Goal: Transaction & Acquisition: Purchase product/service

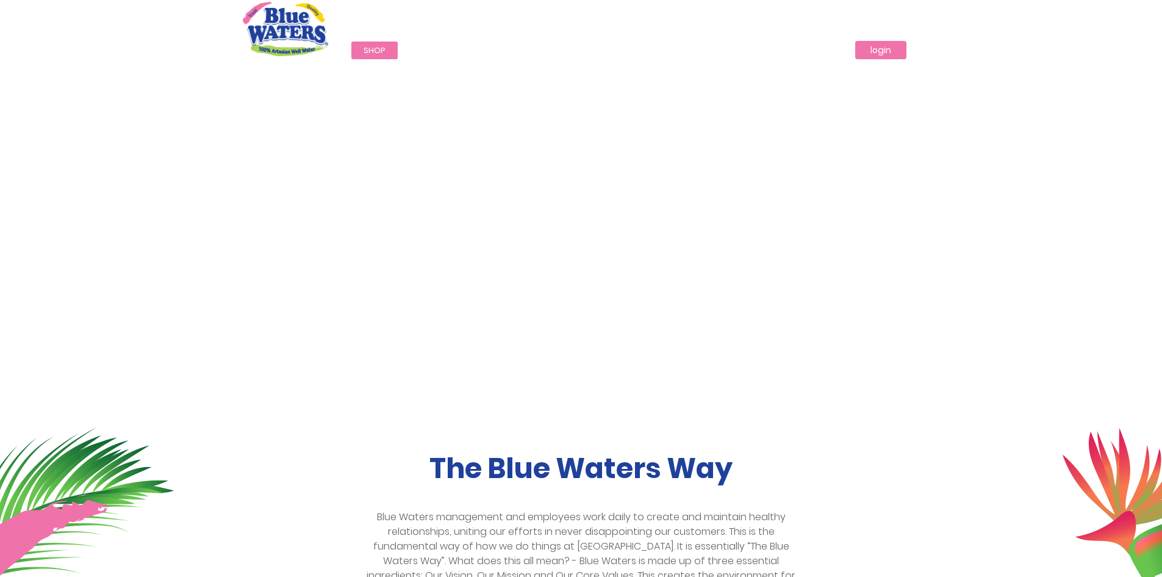
click at [877, 54] on link "login" at bounding box center [880, 50] width 51 height 18
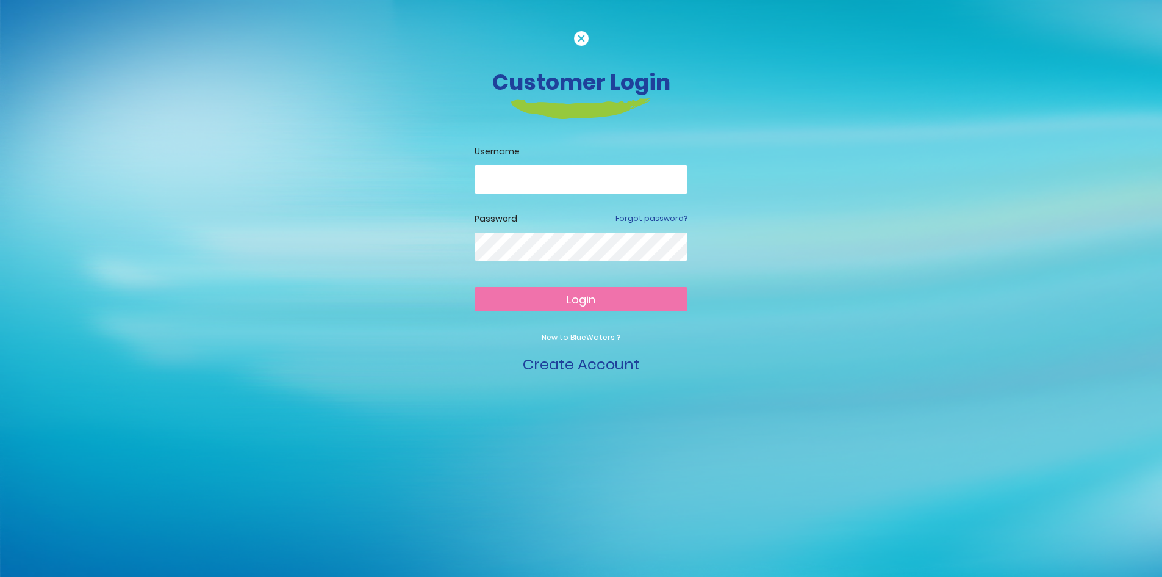
click at [594, 174] on input "email" at bounding box center [581, 179] width 213 height 28
click at [575, 295] on span "Login" at bounding box center [581, 299] width 29 height 15
drag, startPoint x: 556, startPoint y: 183, endPoint x: 445, endPoint y: 182, distance: 110.4
click at [445, 182] on div "**********" at bounding box center [582, 203] width 696 height 345
type input "**********"
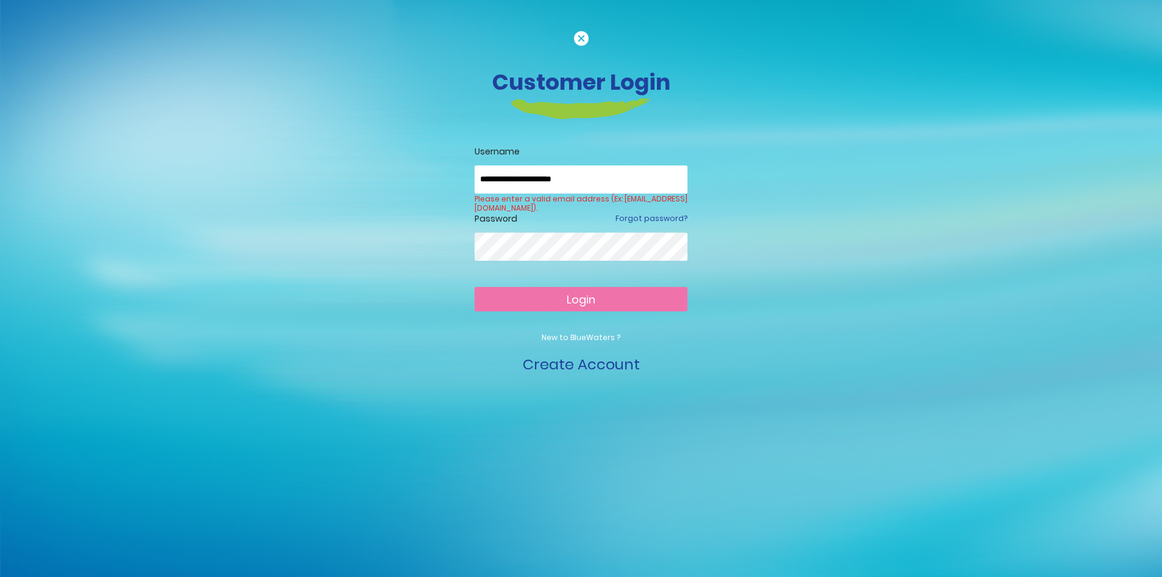
click at [525, 281] on form "**********" at bounding box center [581, 260] width 213 height 230
click at [575, 301] on span "Login" at bounding box center [581, 299] width 29 height 15
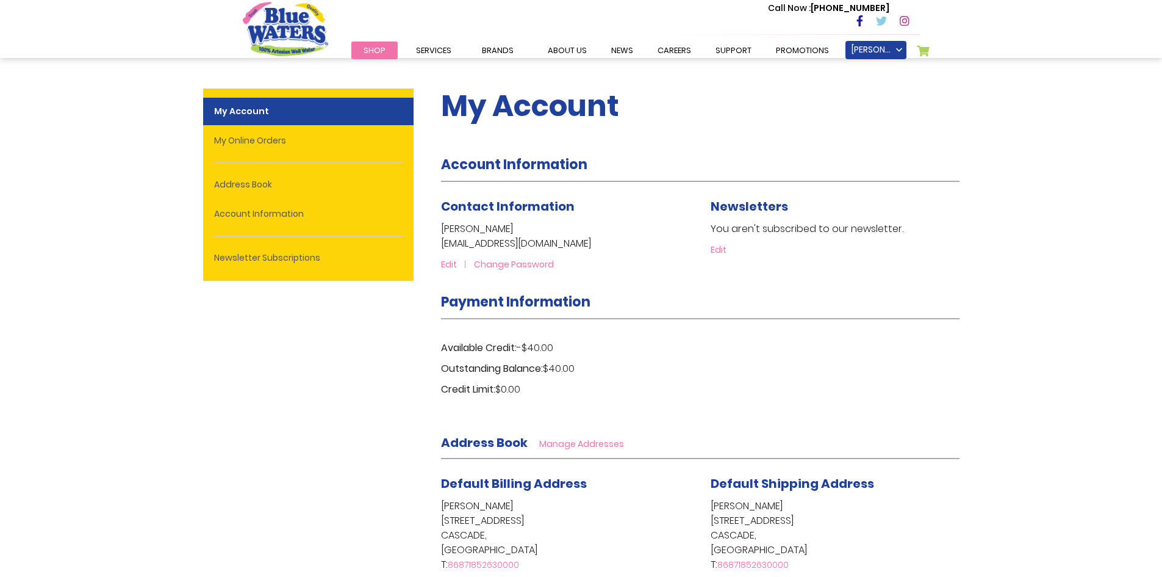
click at [367, 50] on span "Shop" at bounding box center [375, 51] width 22 height 12
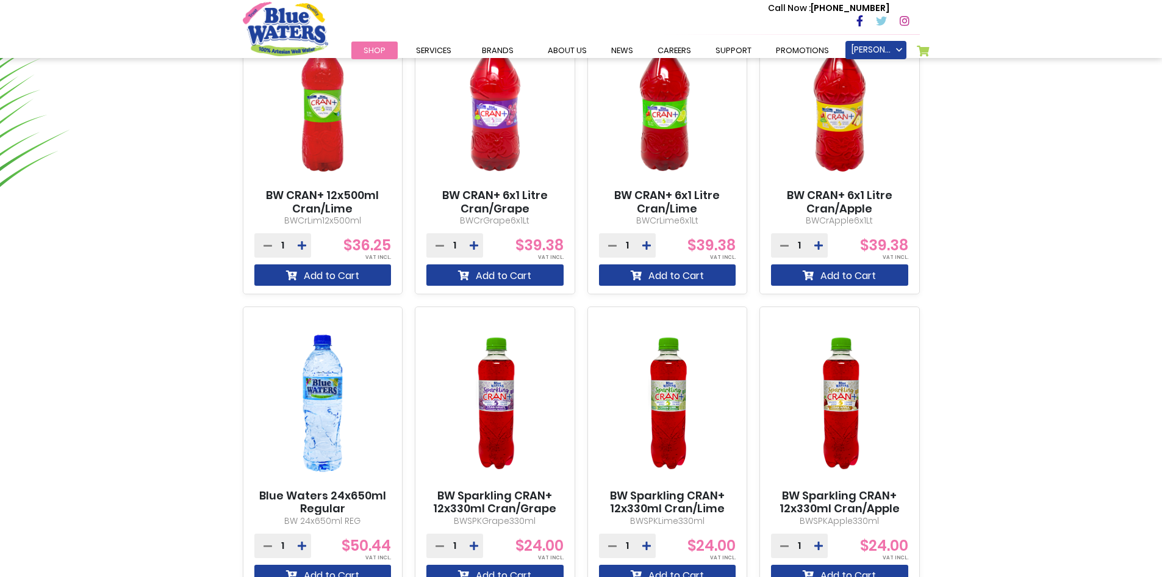
scroll to position [1099, 0]
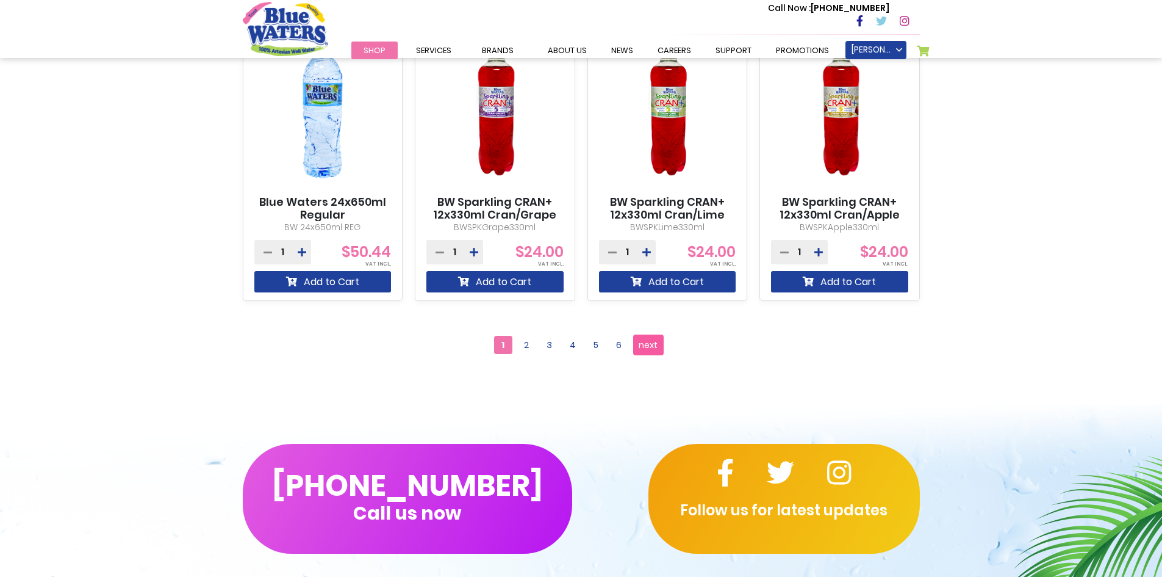
click at [644, 346] on span "next" at bounding box center [648, 345] width 19 height 18
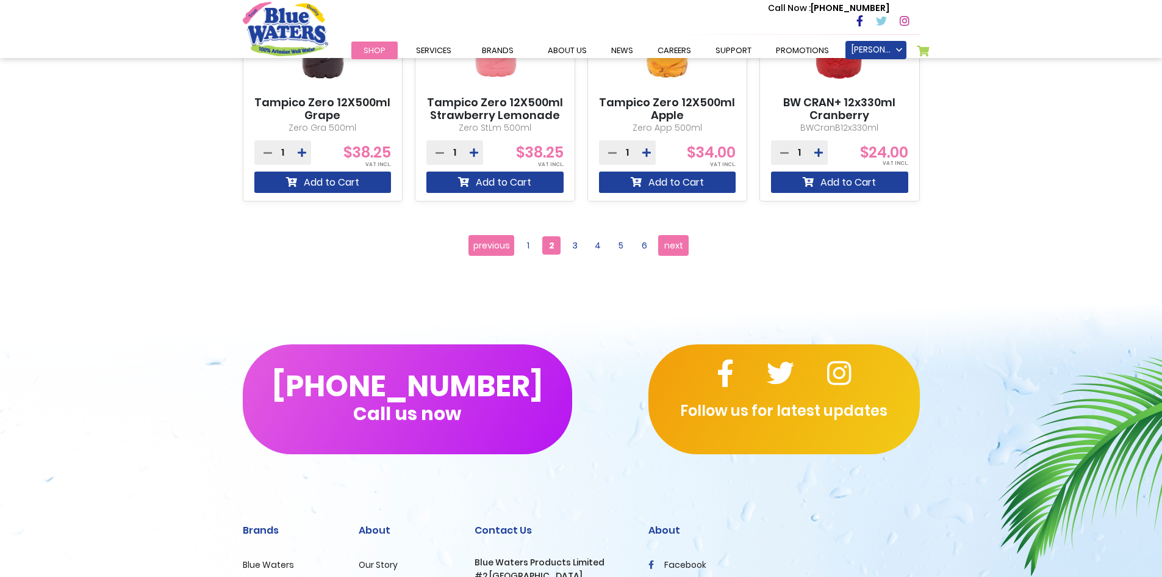
scroll to position [1281, 0]
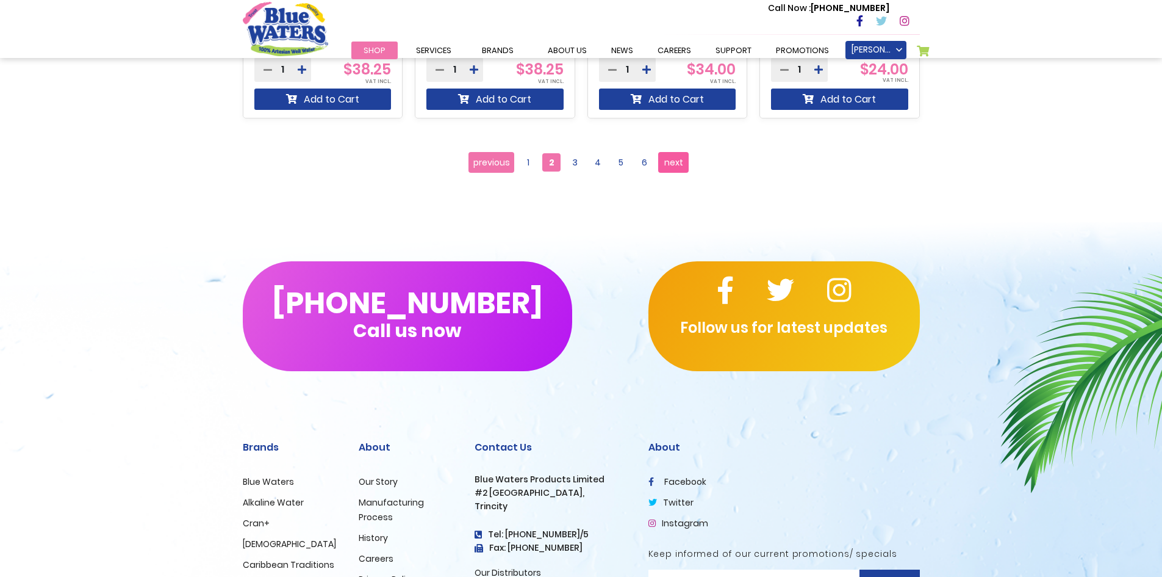
click at [676, 166] on span "next" at bounding box center [673, 162] width 19 height 18
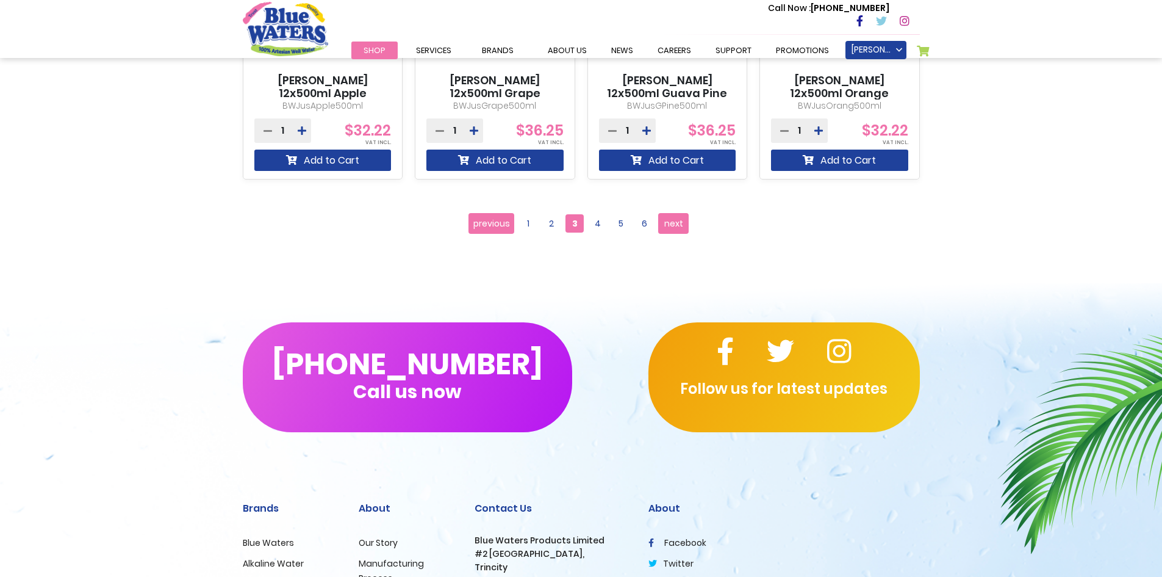
scroll to position [1221, 0]
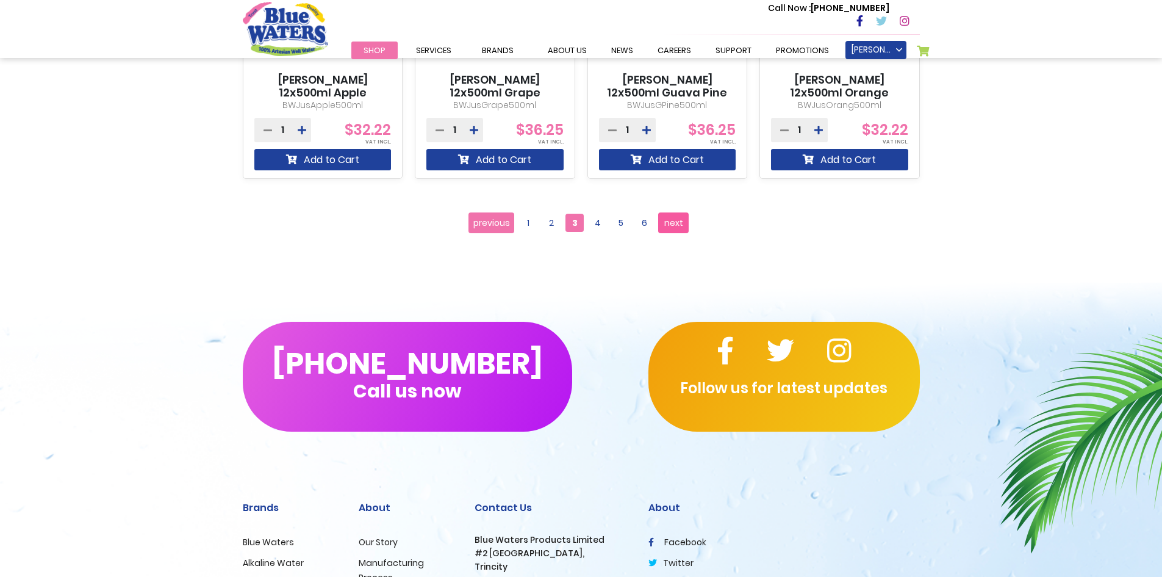
click at [672, 224] on span "next" at bounding box center [673, 223] width 19 height 18
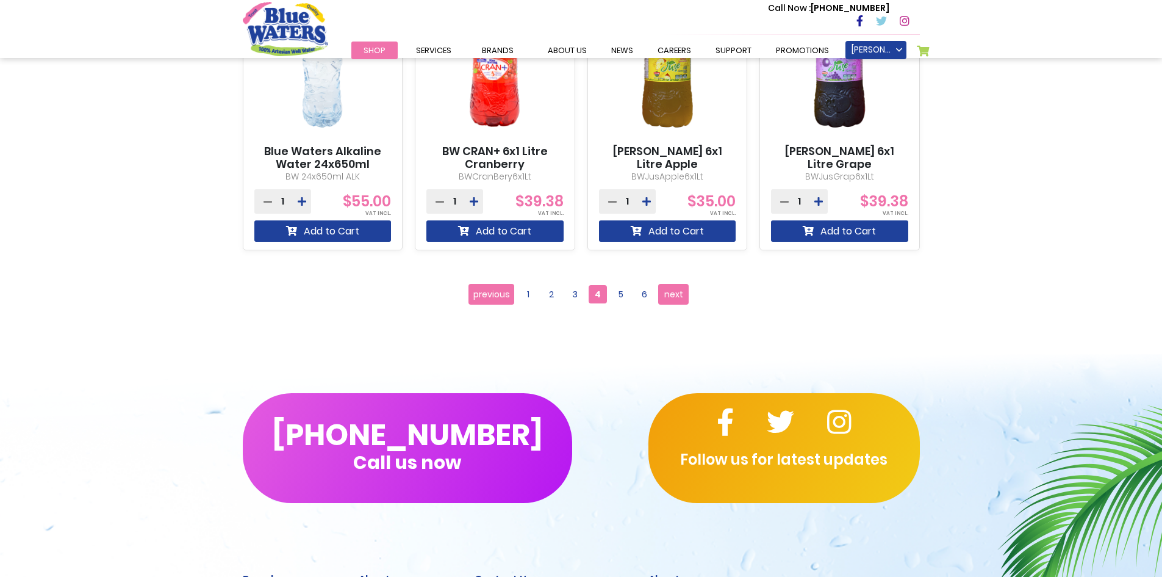
scroll to position [1159, 0]
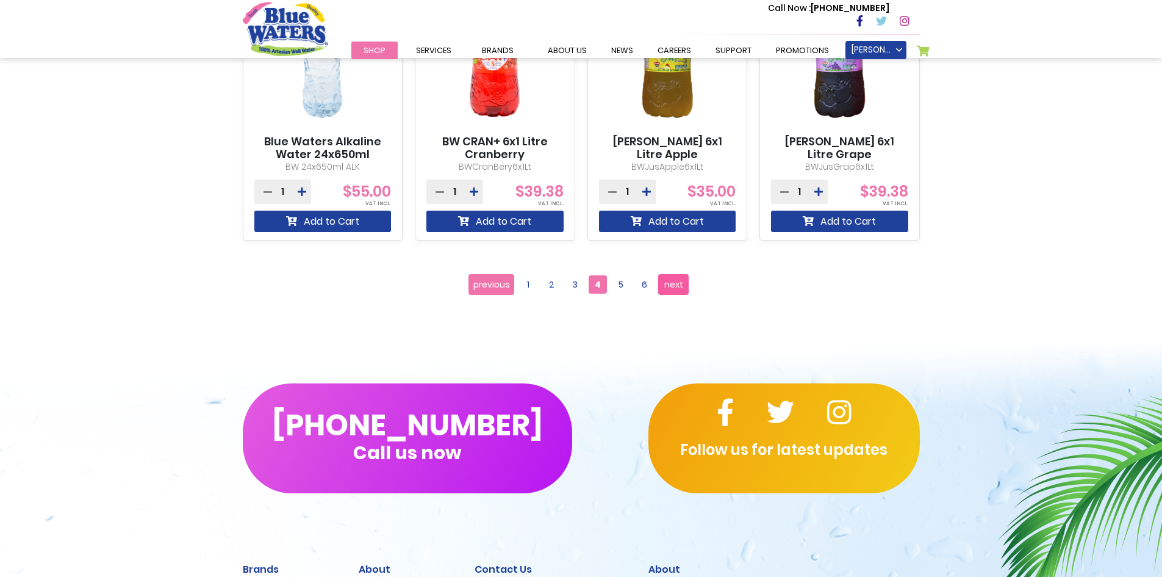
click at [669, 286] on span "next" at bounding box center [673, 284] width 19 height 18
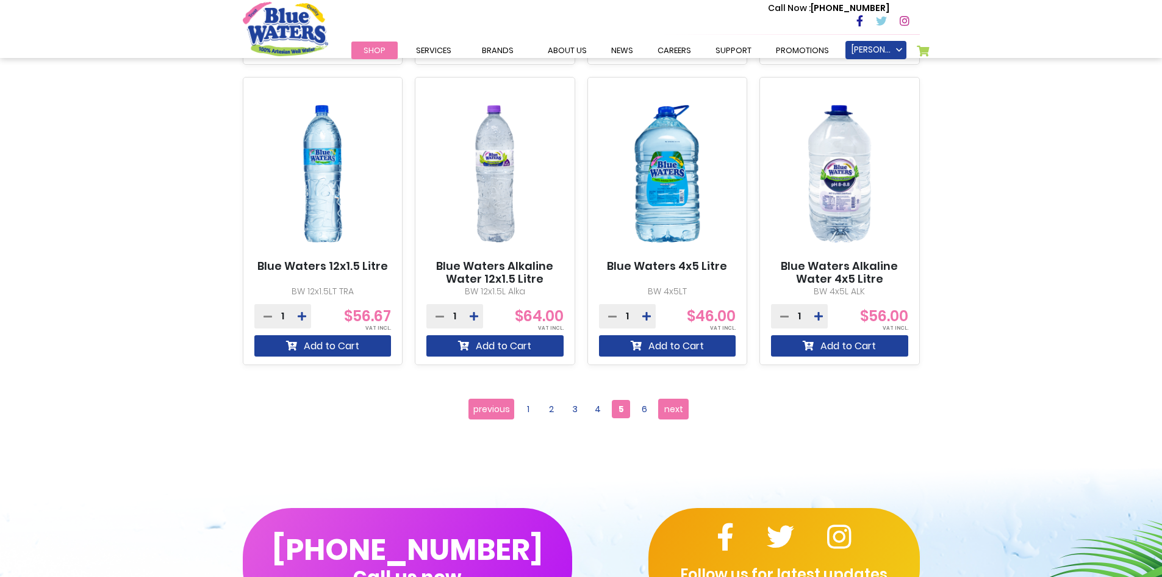
scroll to position [1098, 0]
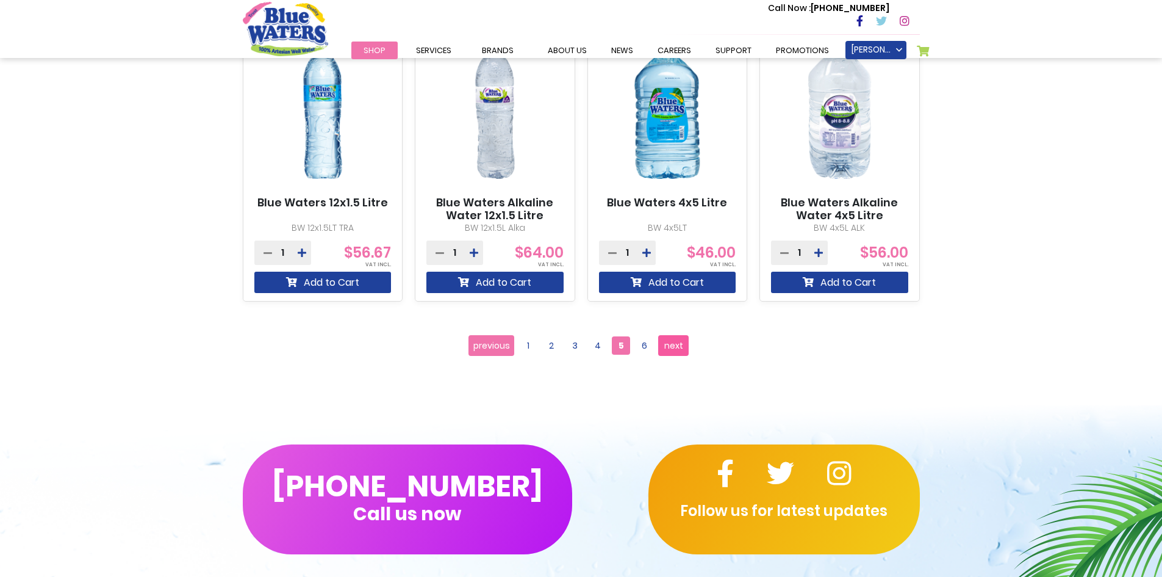
click at [677, 341] on span "next" at bounding box center [673, 345] width 19 height 18
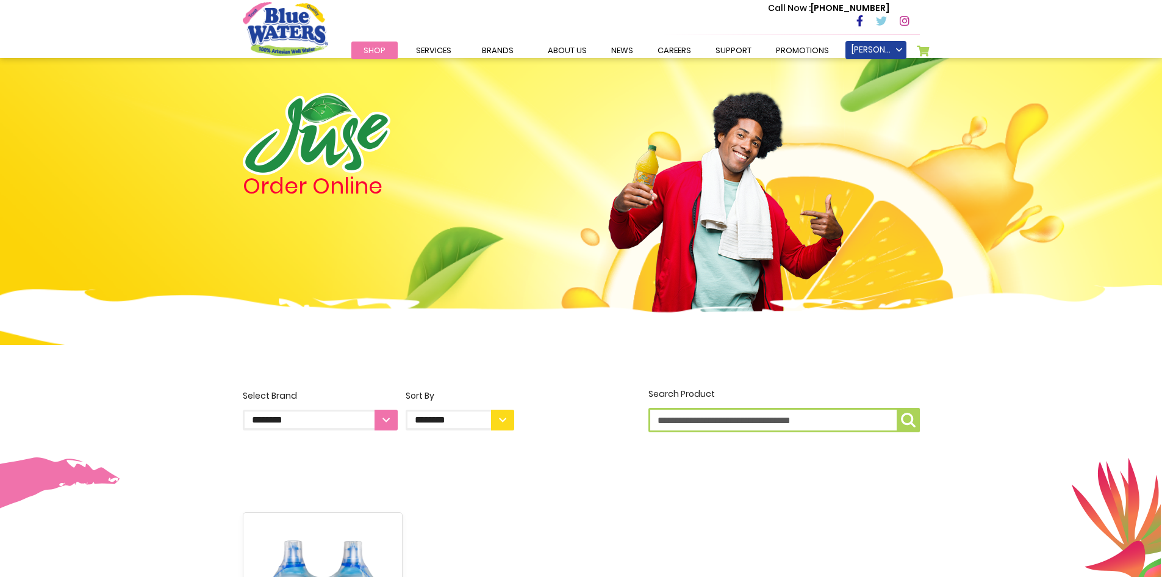
scroll to position [427, 0]
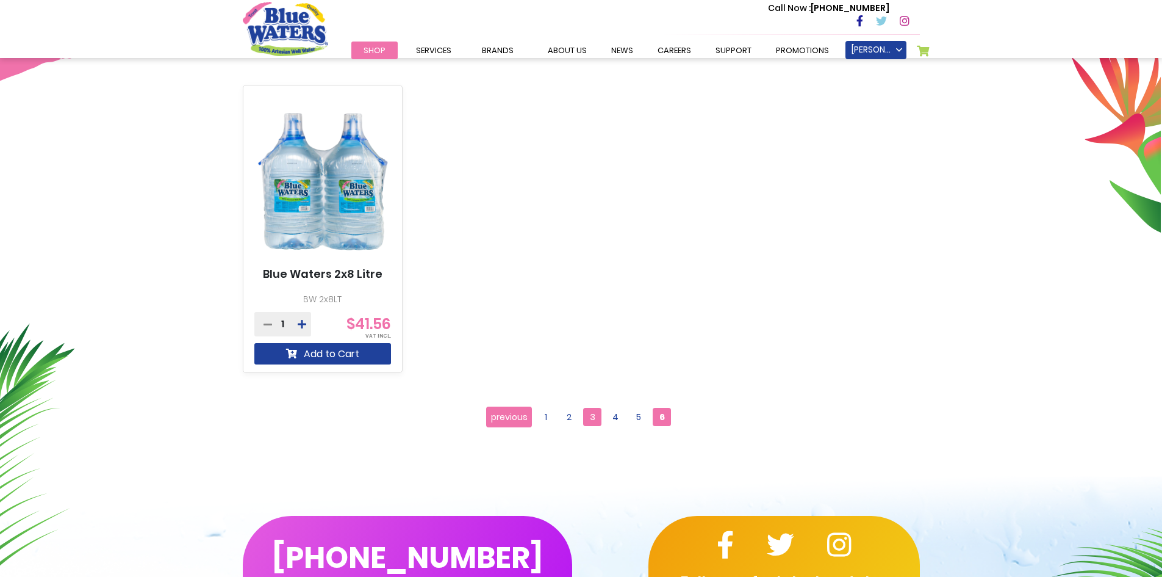
click at [594, 418] on span "3" at bounding box center [592, 417] width 18 height 18
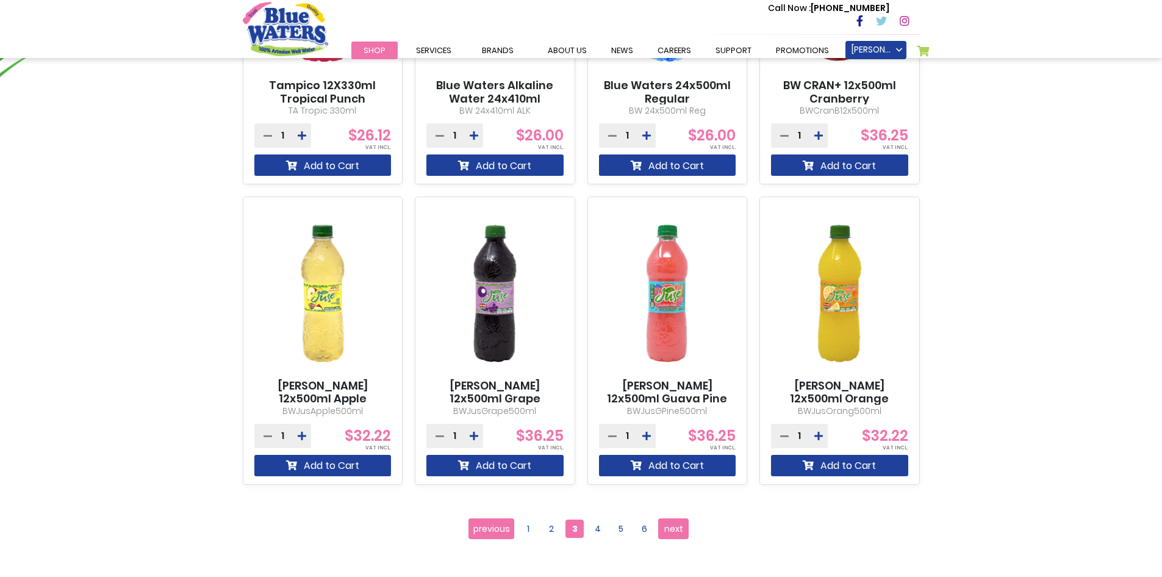
scroll to position [1098, 0]
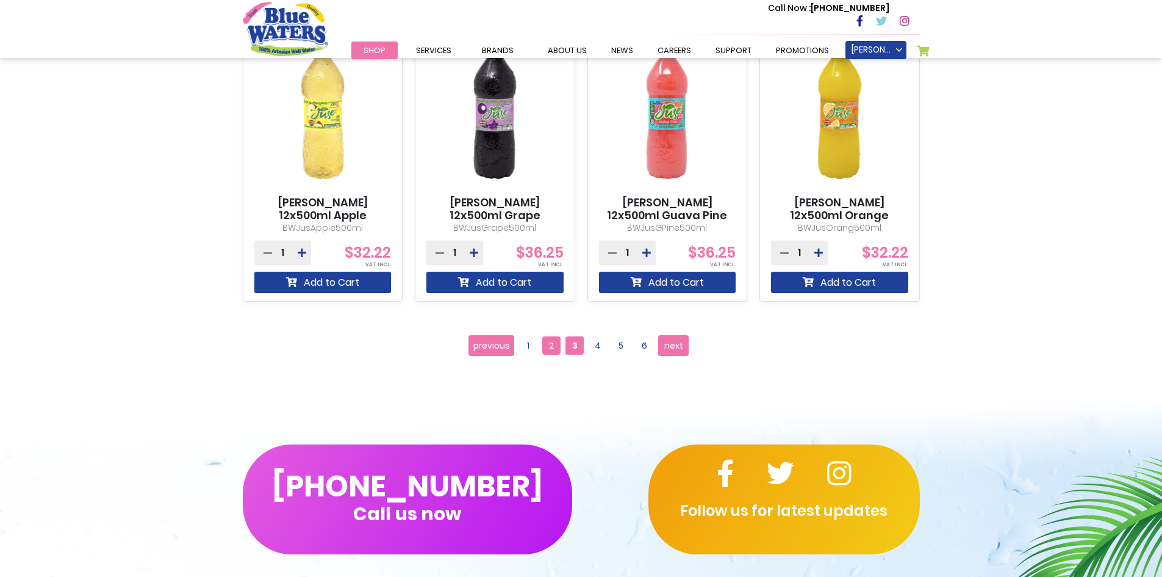
click at [548, 349] on span "2" at bounding box center [551, 345] width 18 height 18
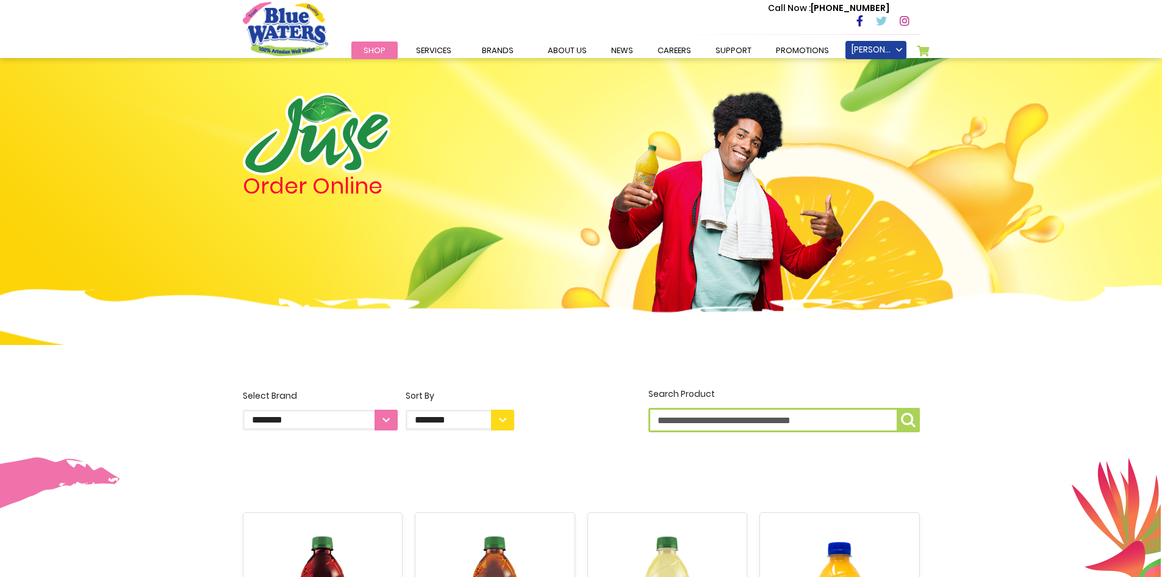
scroll to position [1098, 0]
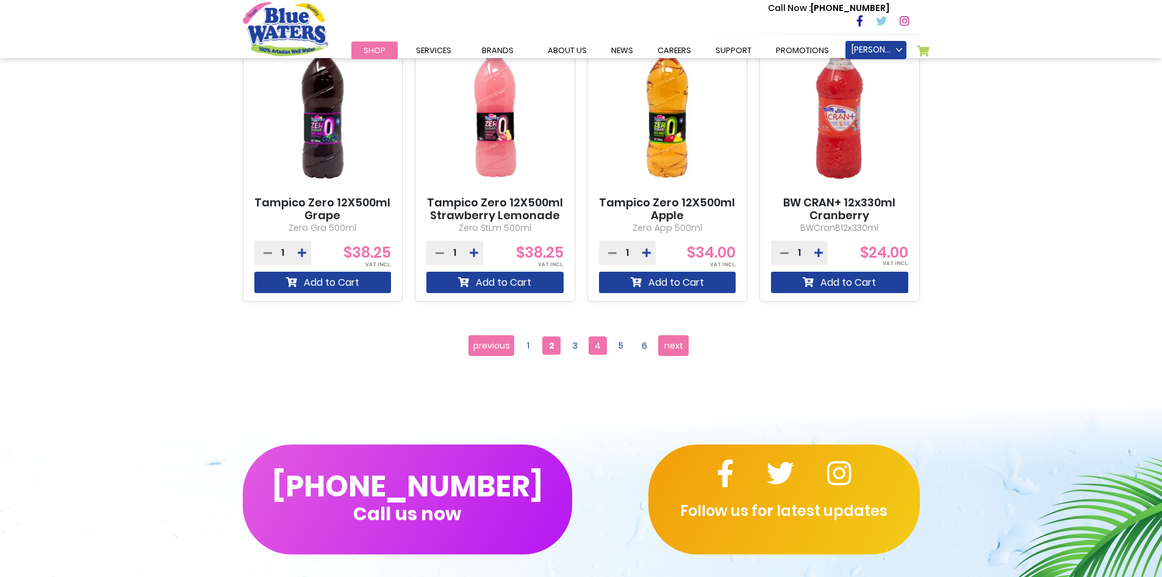
click at [597, 343] on span "4" at bounding box center [598, 345] width 18 height 18
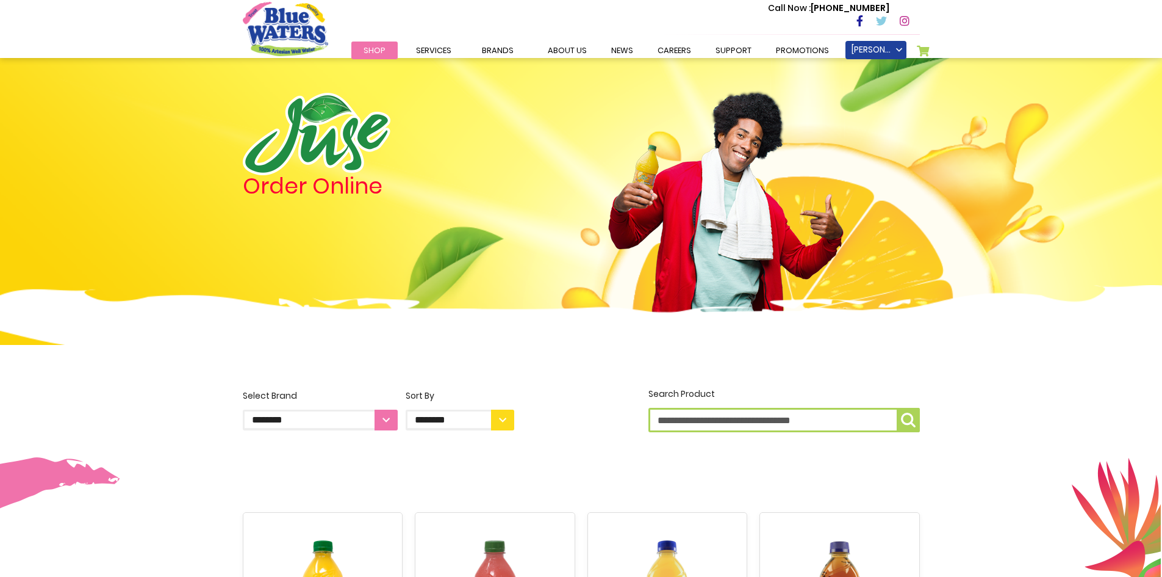
scroll to position [976, 0]
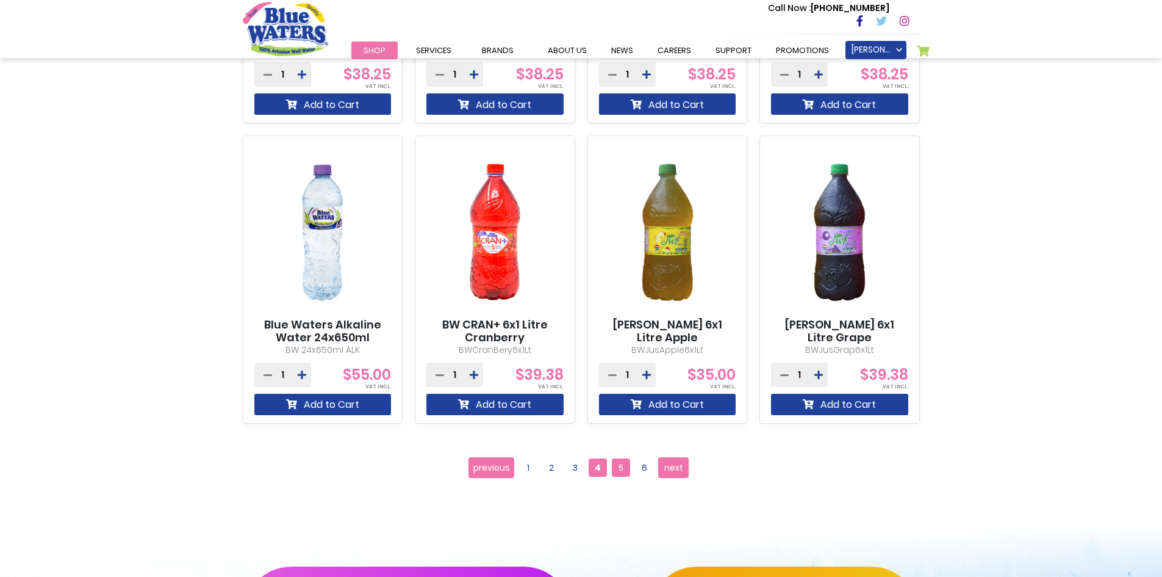
click at [623, 467] on span "5" at bounding box center [621, 467] width 18 height 18
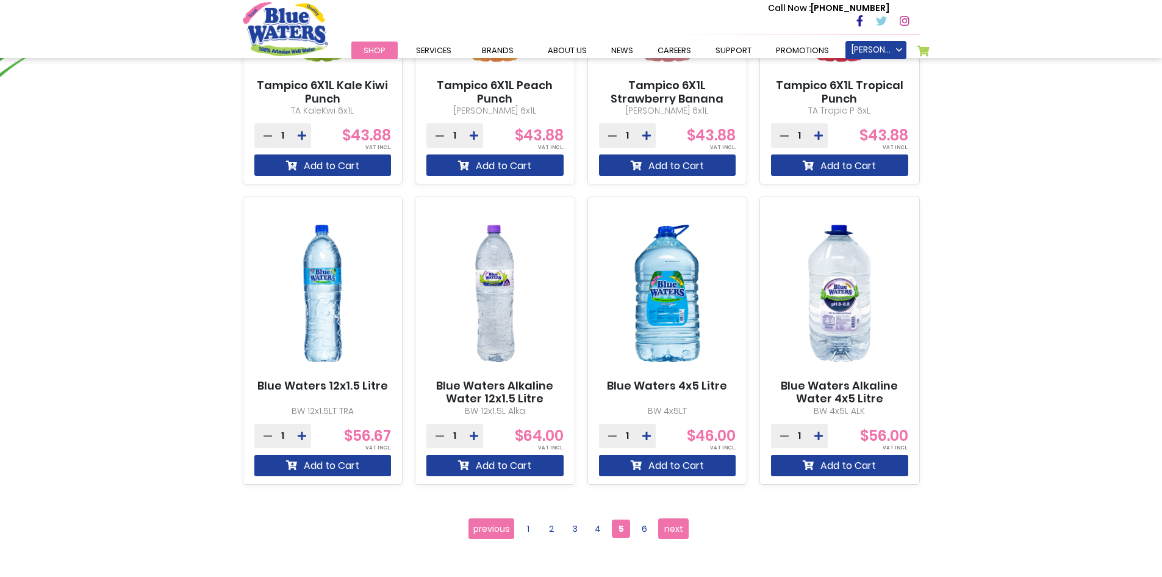
scroll to position [976, 0]
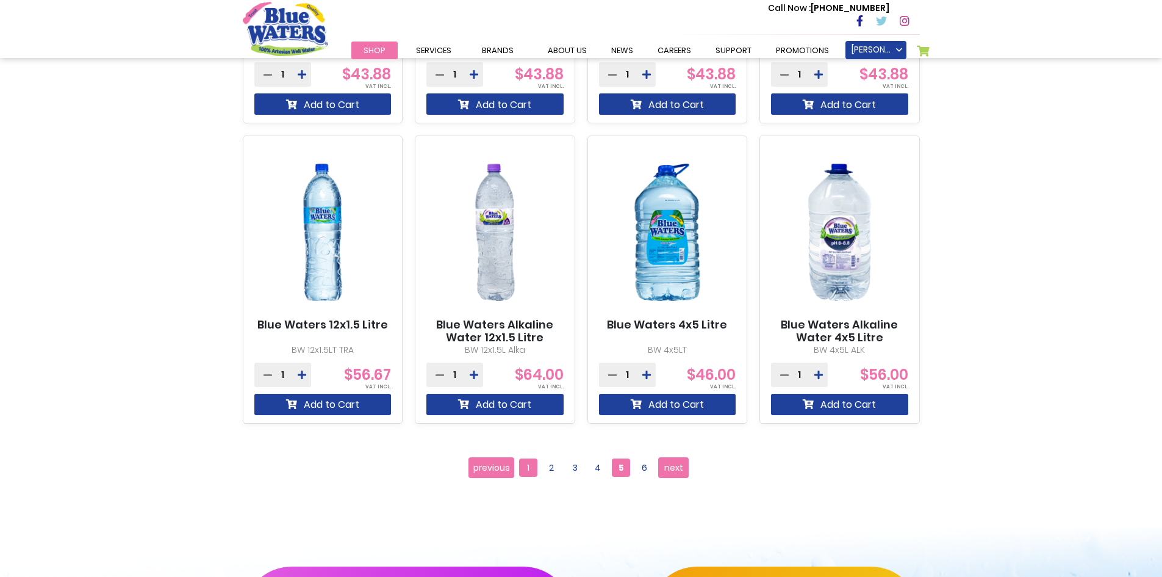
click at [527, 467] on span "1" at bounding box center [528, 467] width 18 height 18
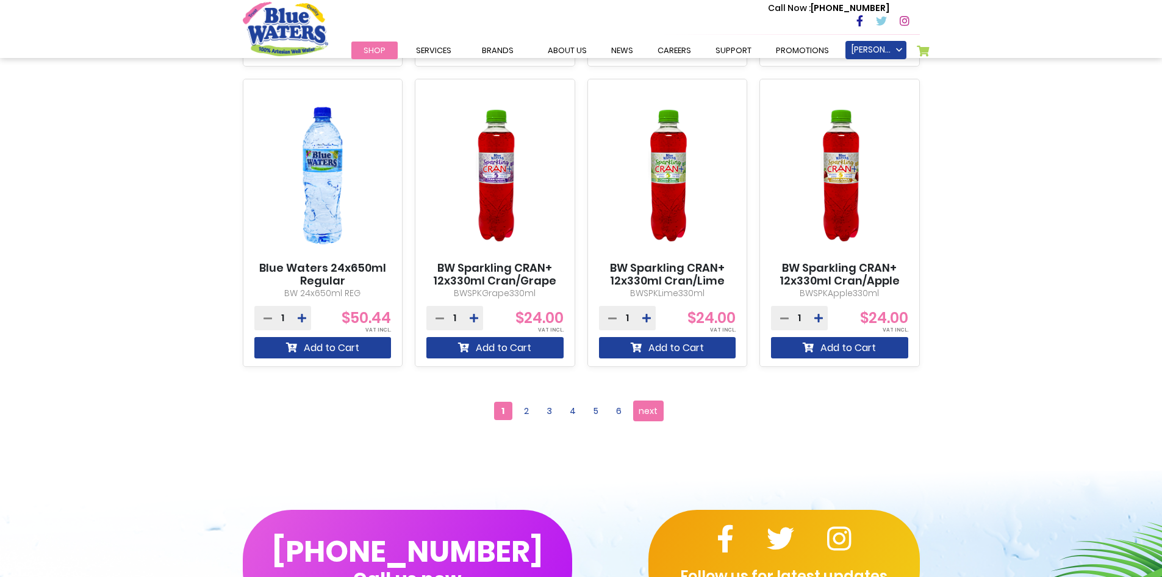
scroll to position [1037, 0]
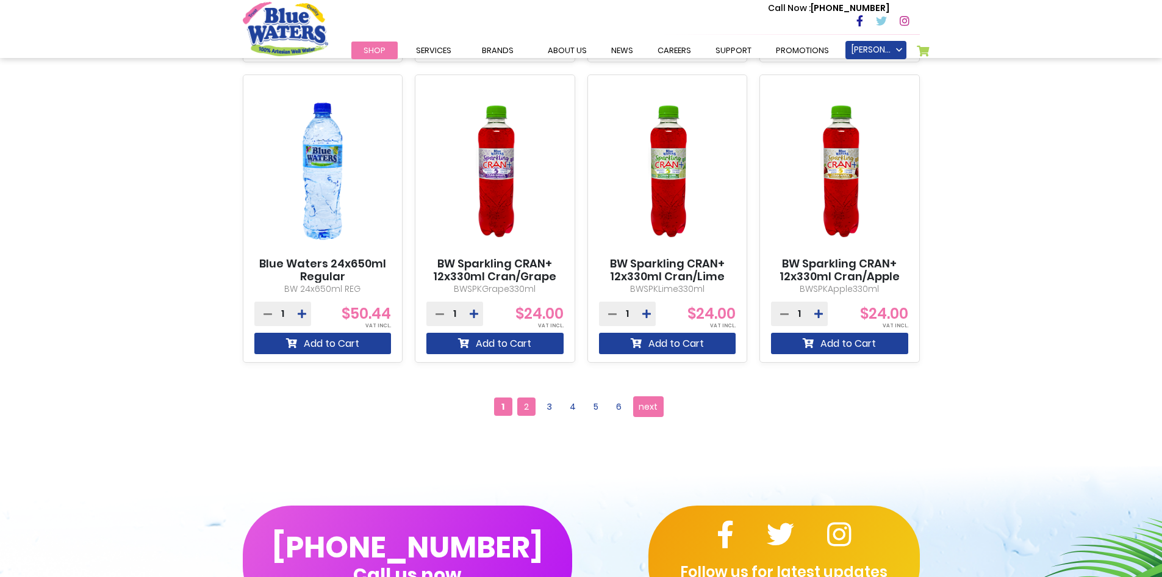
click at [524, 403] on span "2" at bounding box center [526, 406] width 18 height 18
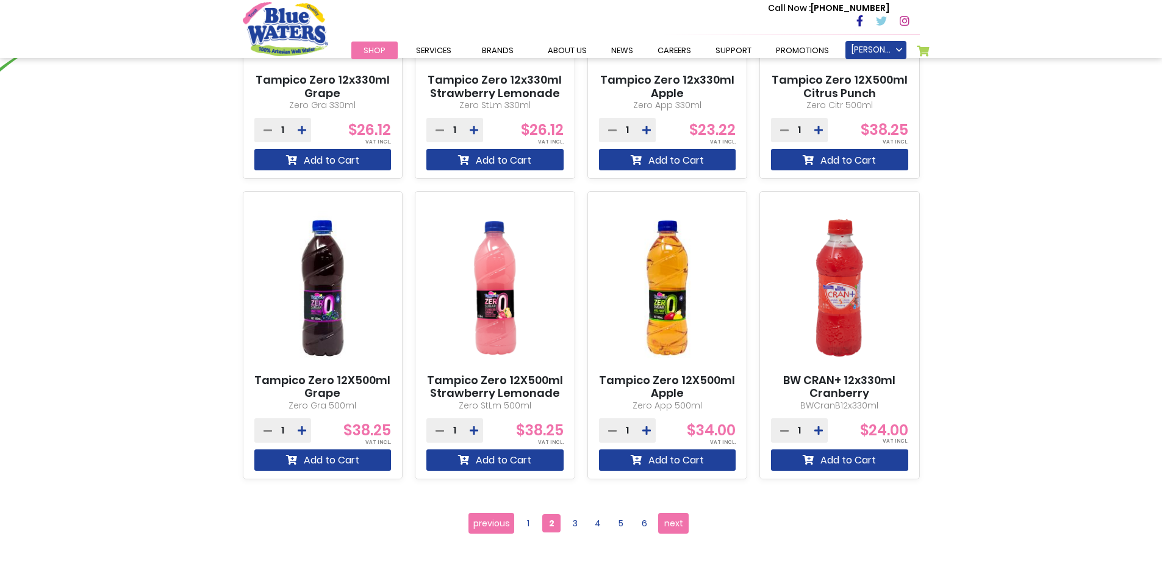
scroll to position [1098, 0]
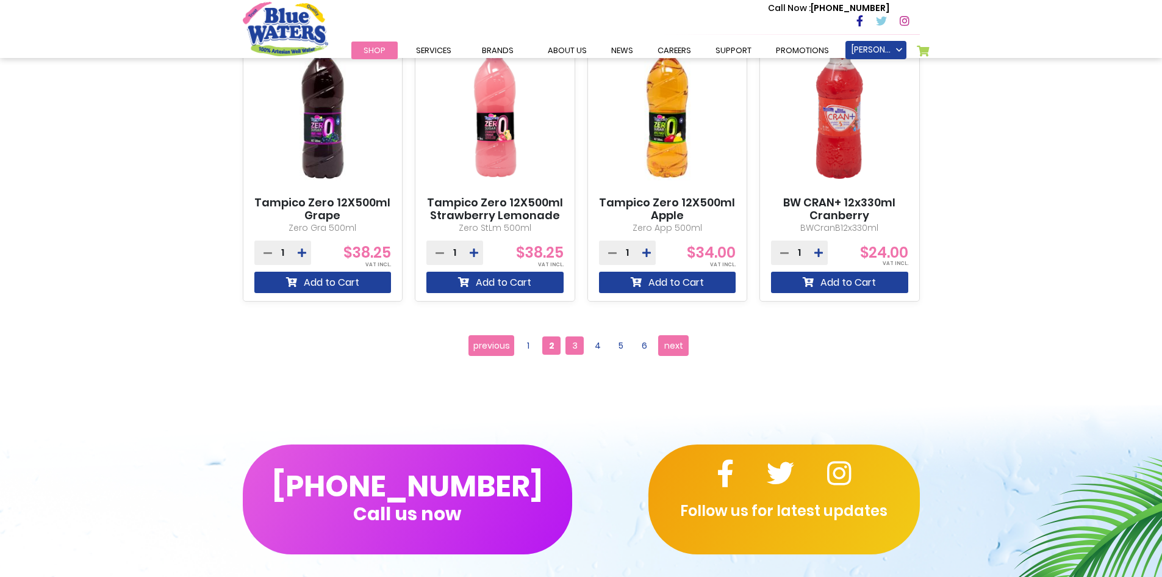
click at [575, 345] on span "3" at bounding box center [575, 345] width 18 height 18
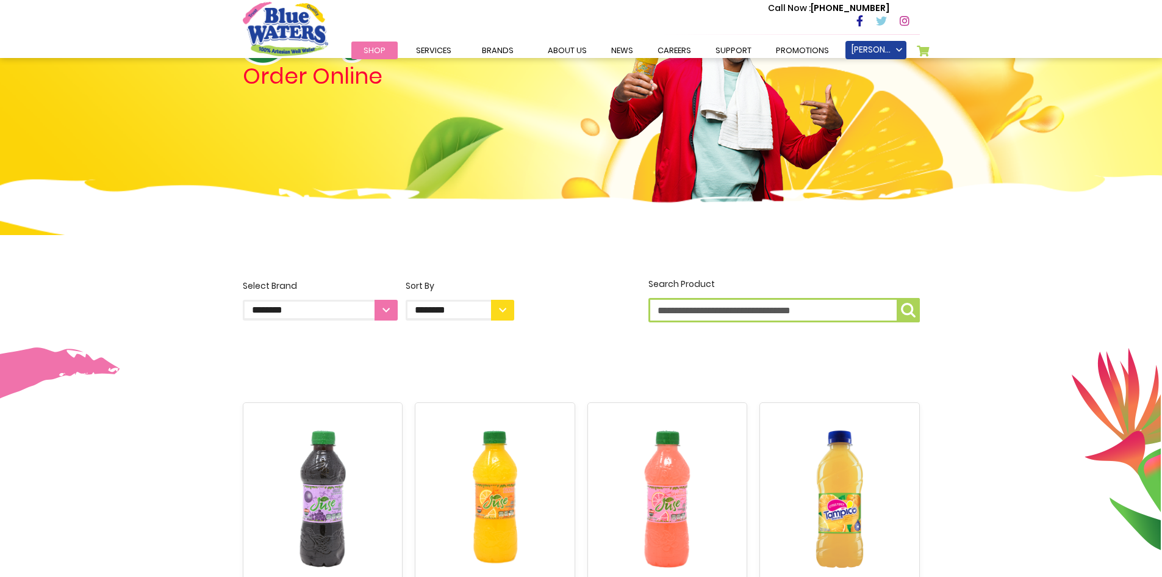
scroll to position [122, 0]
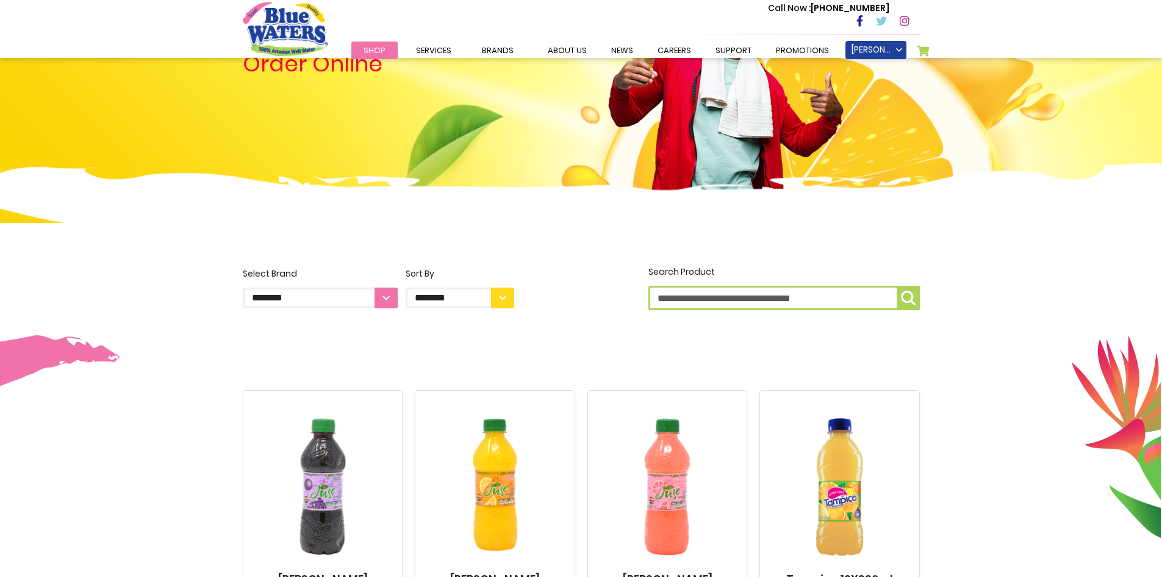
click at [743, 298] on input "Search Product" at bounding box center [785, 298] width 272 height 24
type input "******"
click at [897, 286] on button "Search Product ******" at bounding box center [908, 298] width 23 height 24
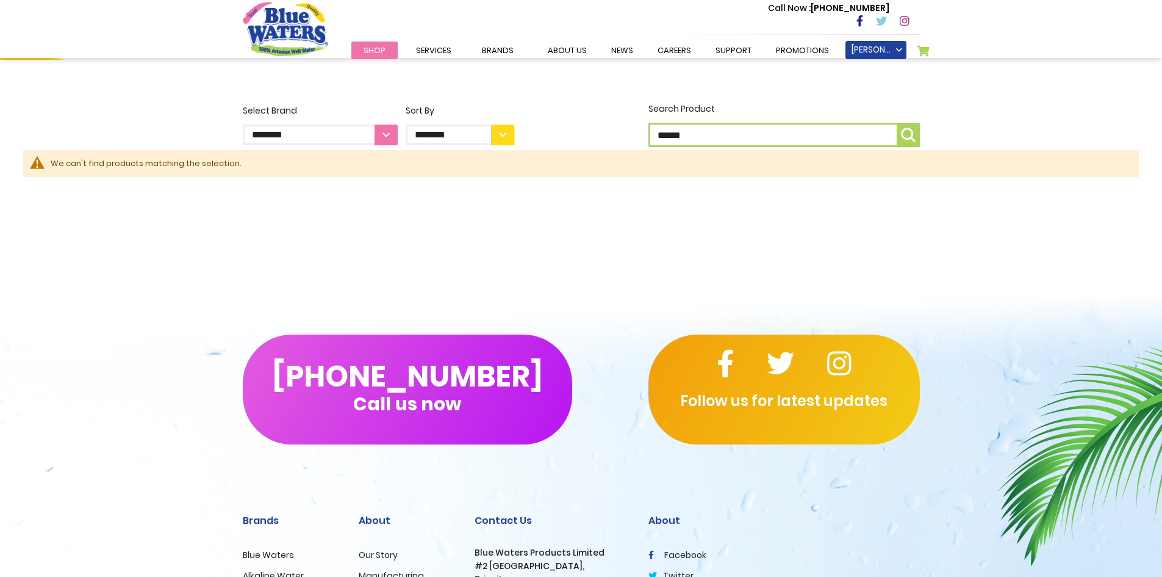
scroll to position [305, 0]
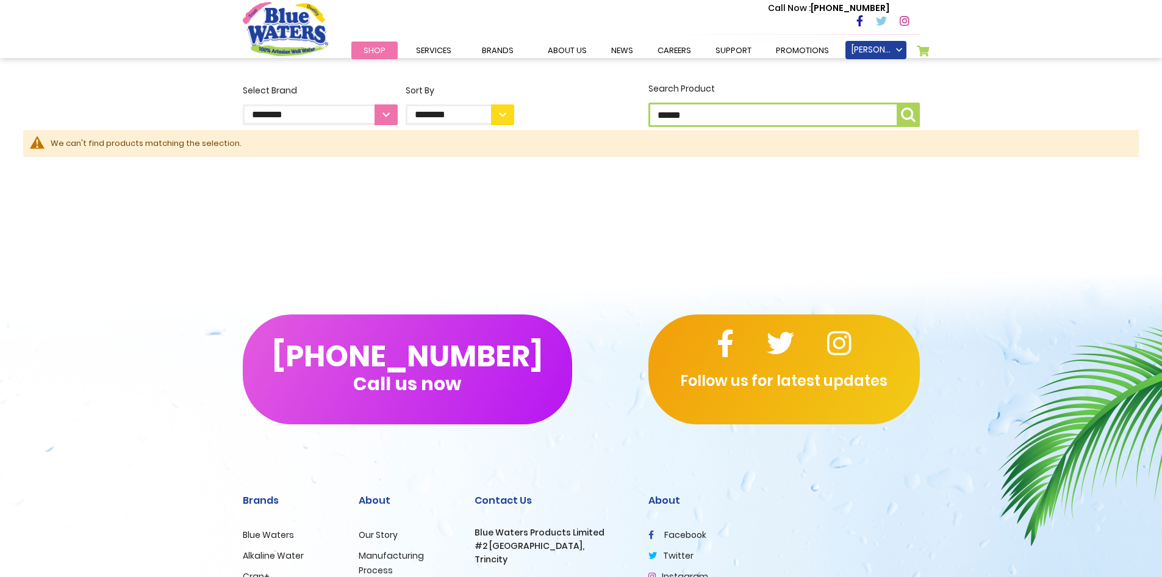
drag, startPoint x: 694, startPoint y: 112, endPoint x: 644, endPoint y: 113, distance: 50.7
click at [644, 113] on div "Search Product ******" at bounding box center [784, 106] width 290 height 48
type input "**********"
click at [910, 114] on img "submit" at bounding box center [908, 114] width 15 height 15
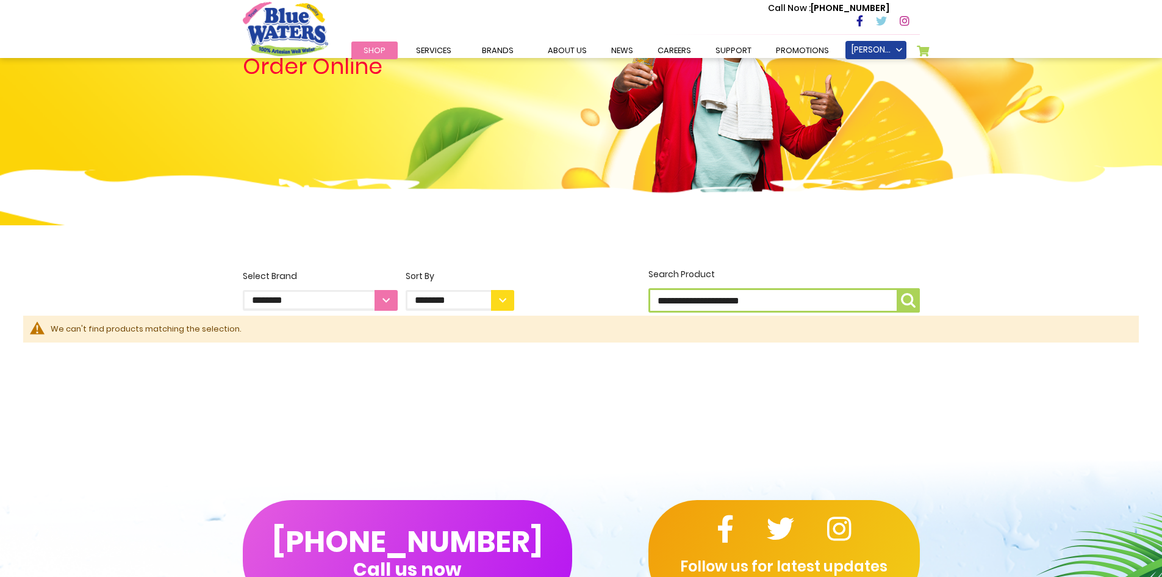
scroll to position [62, 0]
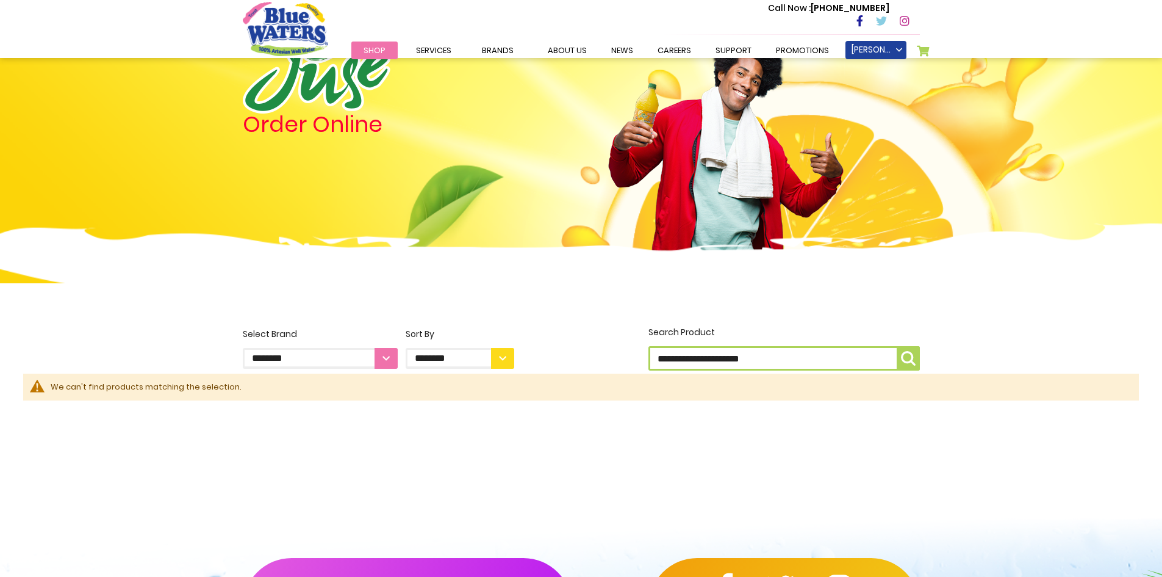
click at [370, 49] on span "Shop" at bounding box center [375, 51] width 22 height 12
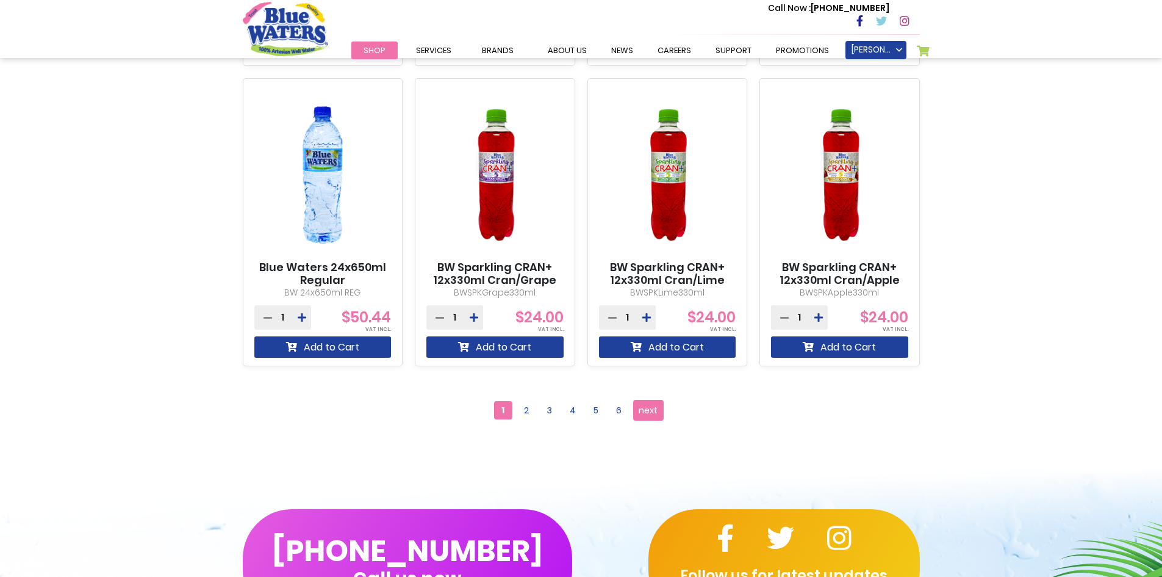
scroll to position [1037, 0]
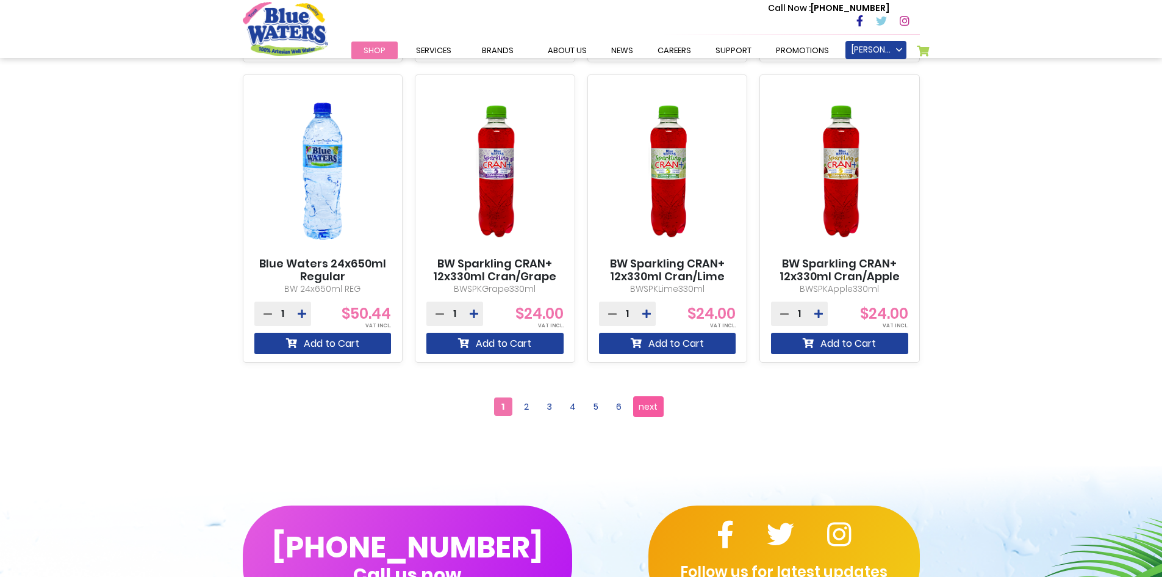
click at [655, 411] on span "next" at bounding box center [648, 406] width 19 height 18
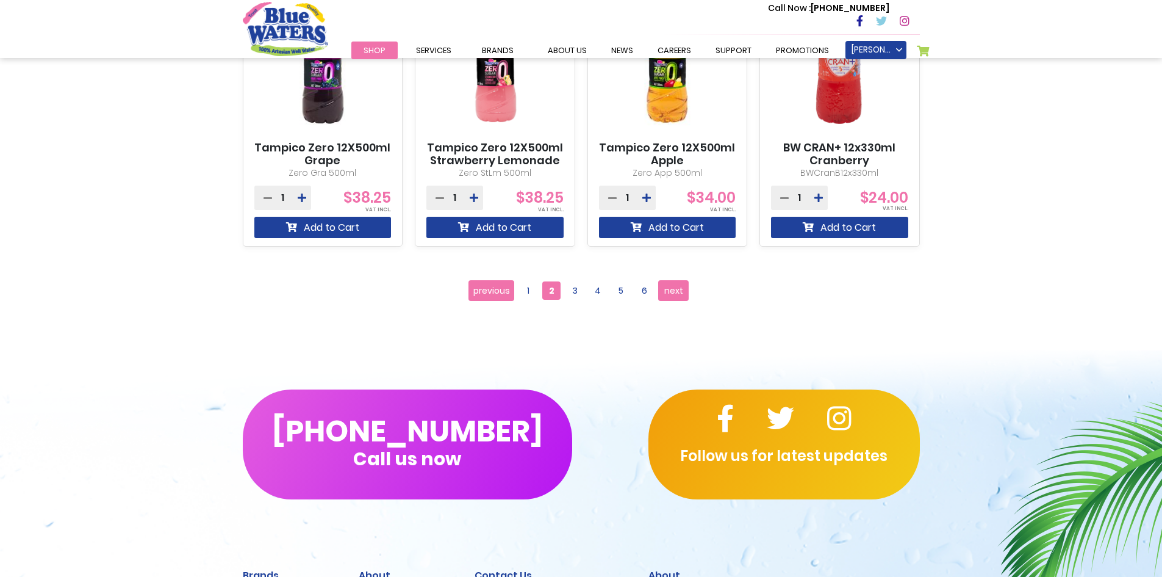
scroll to position [1159, 0]
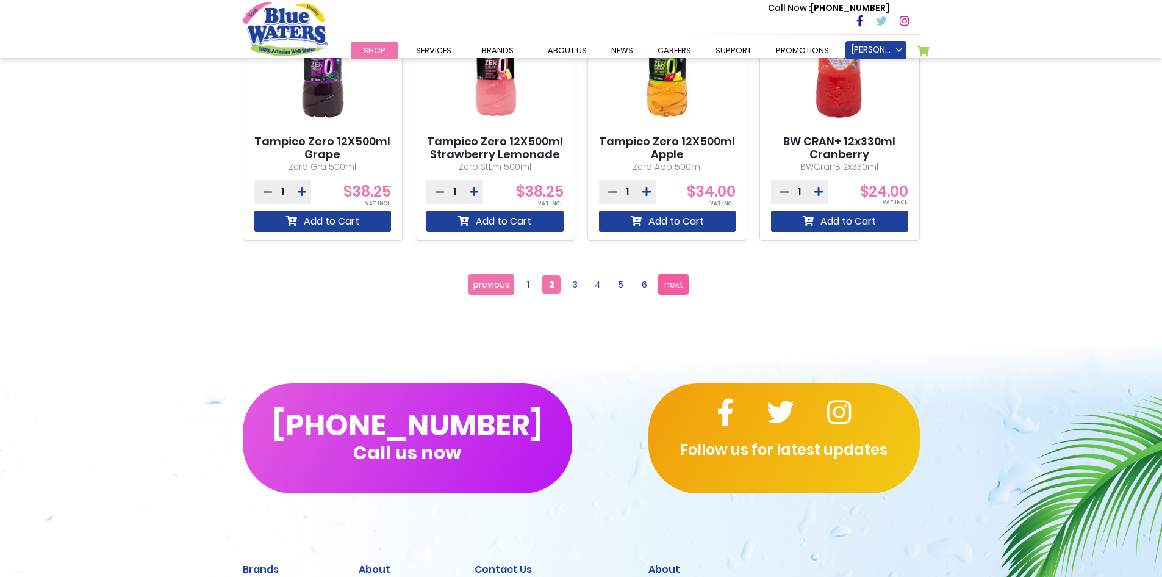
click at [666, 284] on span "next" at bounding box center [673, 284] width 19 height 18
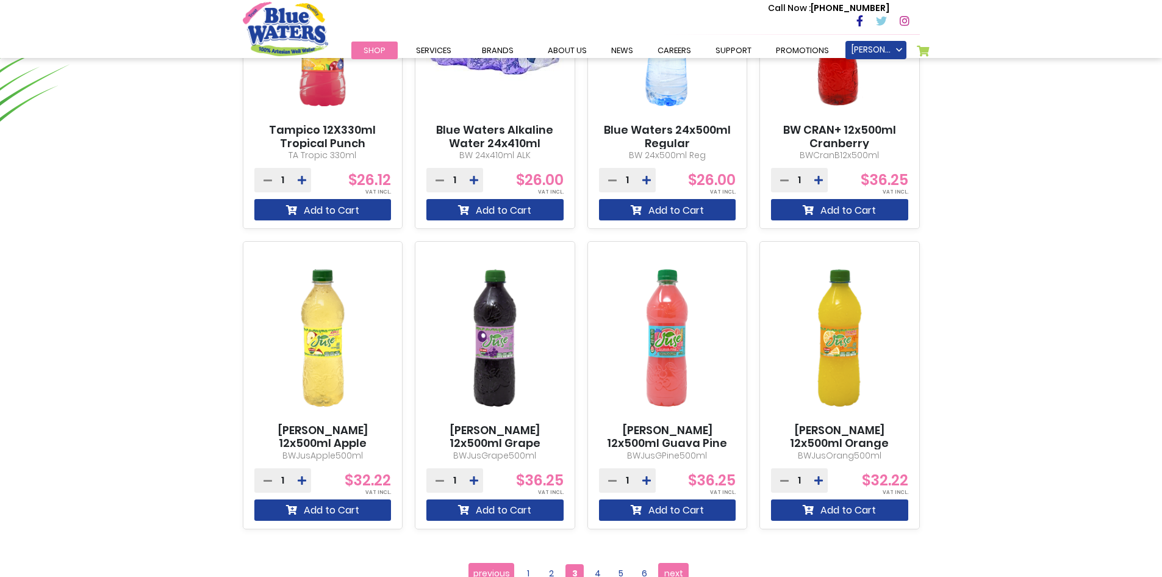
scroll to position [1099, 0]
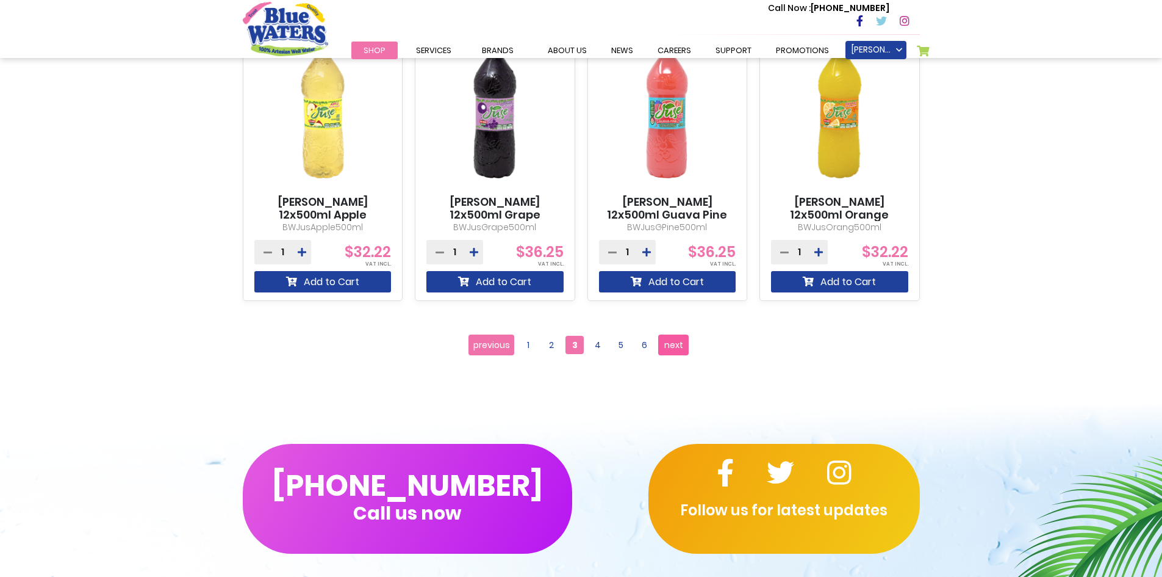
click at [674, 345] on span "next" at bounding box center [673, 345] width 19 height 18
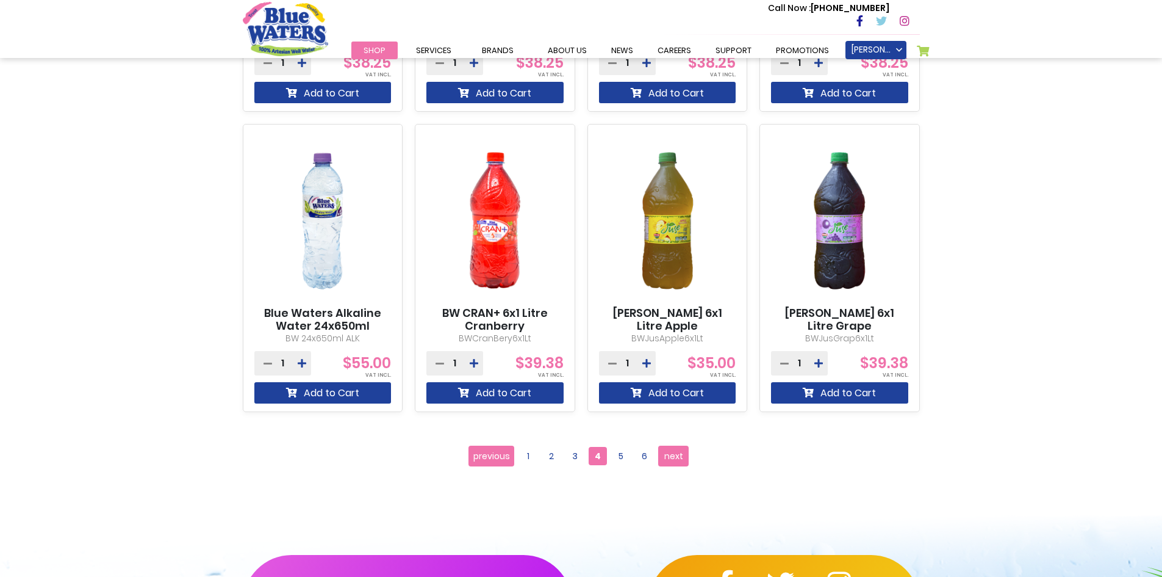
scroll to position [1098, 0]
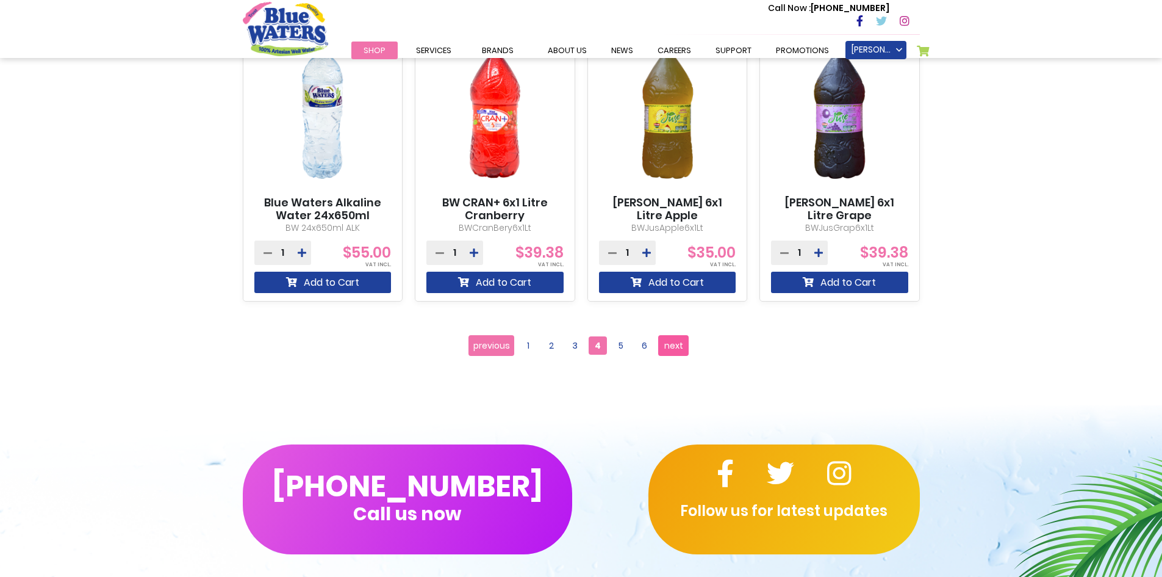
click at [675, 349] on span "next" at bounding box center [673, 345] width 19 height 18
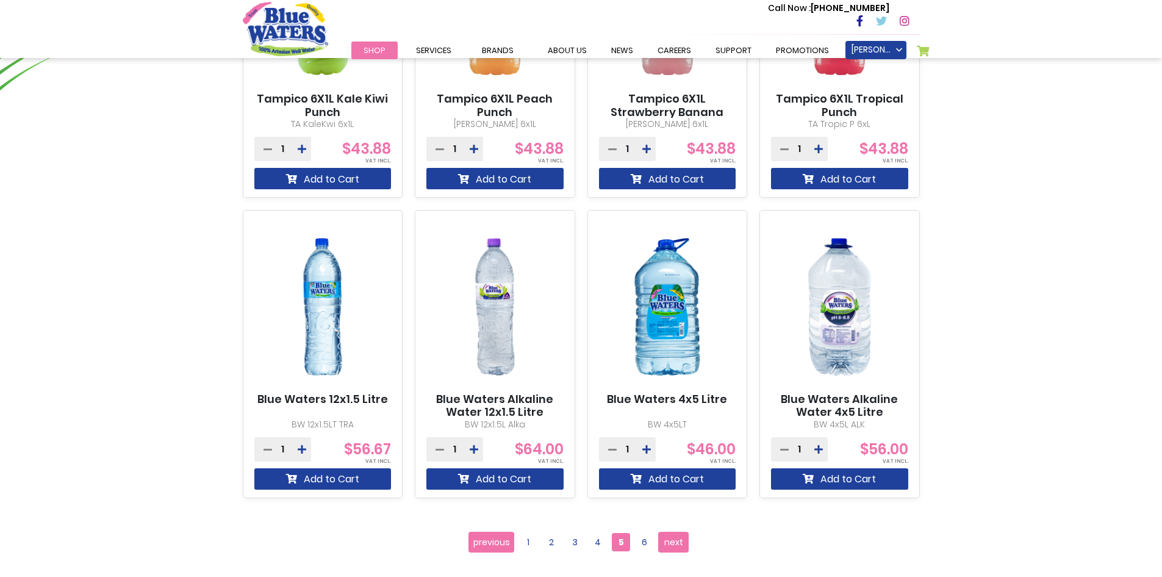
scroll to position [976, 0]
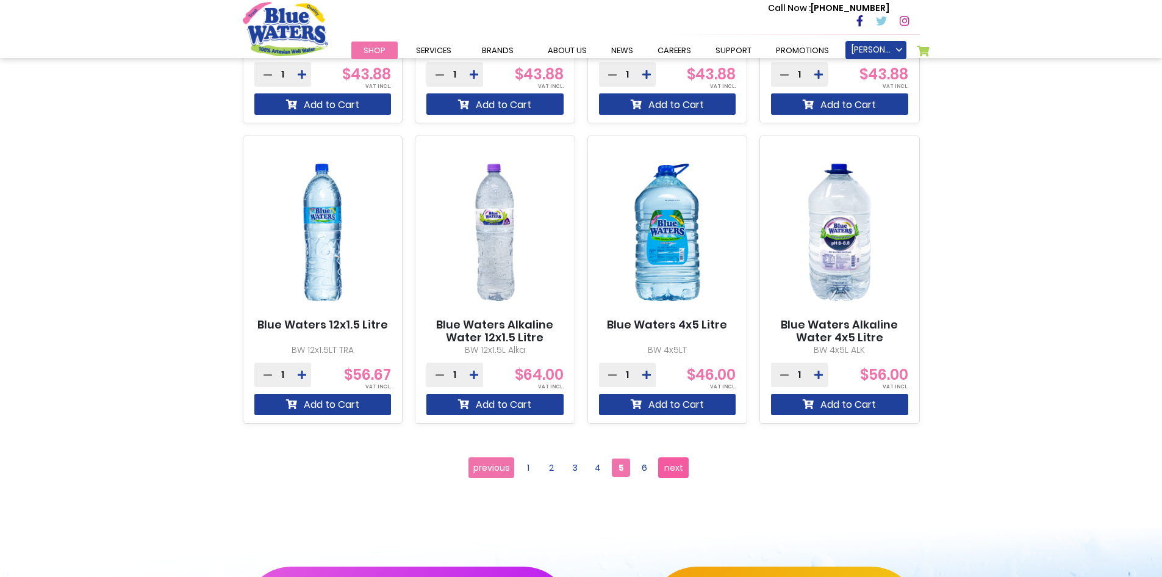
click at [672, 469] on span "next" at bounding box center [673, 467] width 19 height 18
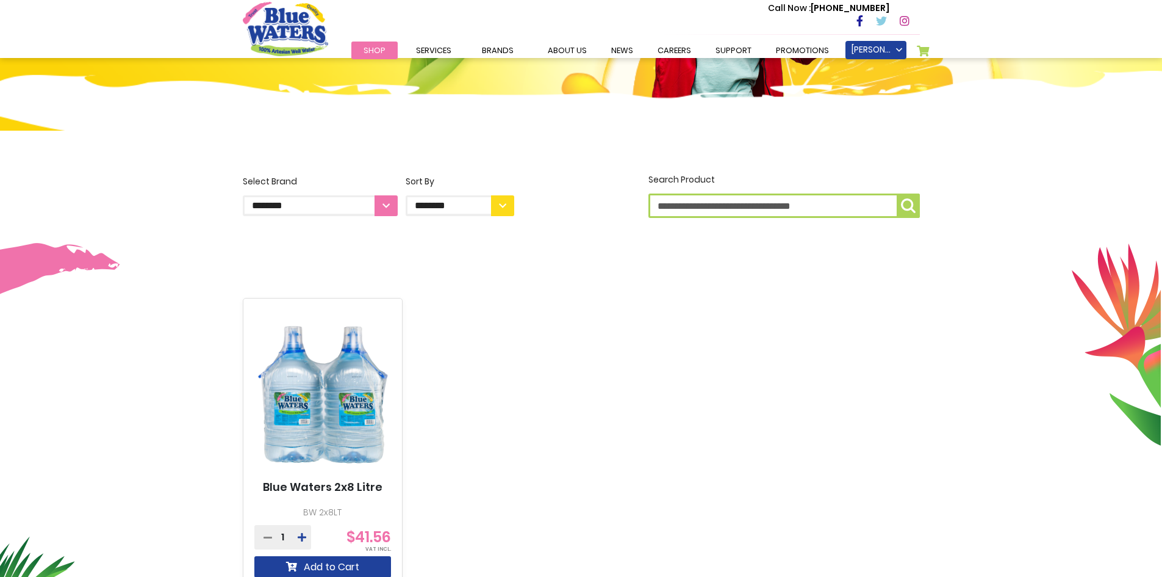
scroll to position [305, 0]
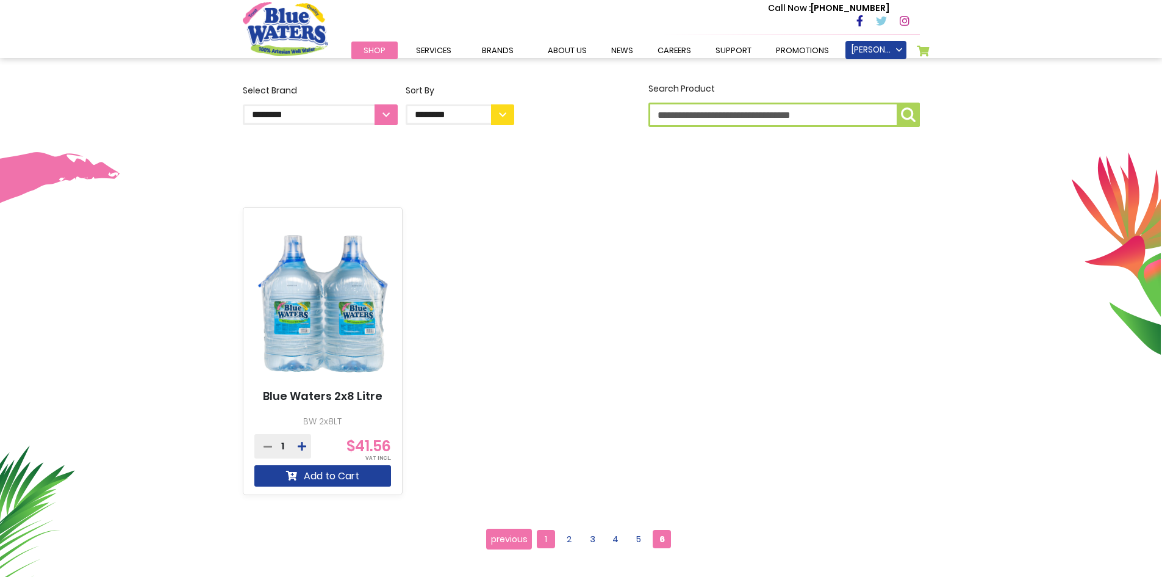
click at [549, 540] on span "1" at bounding box center [546, 539] width 18 height 18
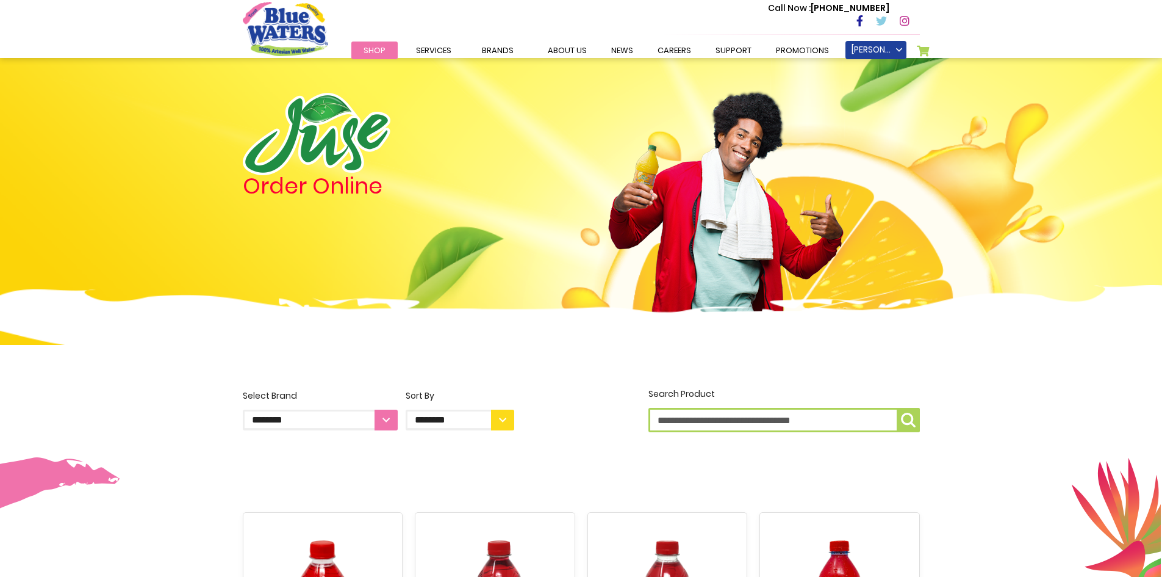
scroll to position [183, 0]
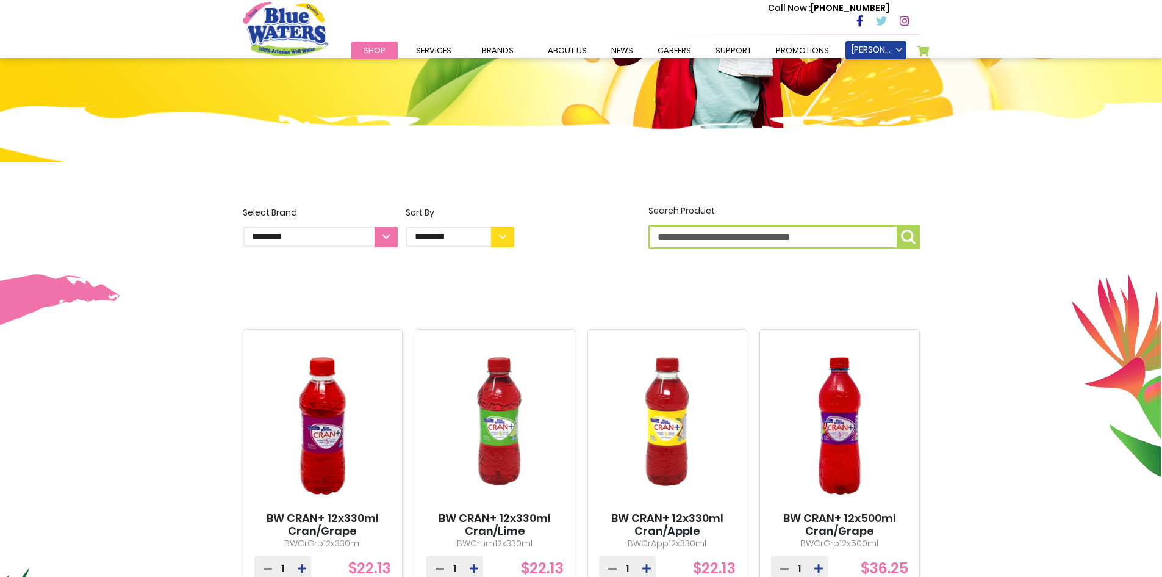
click at [505, 240] on select "**********" at bounding box center [460, 236] width 109 height 21
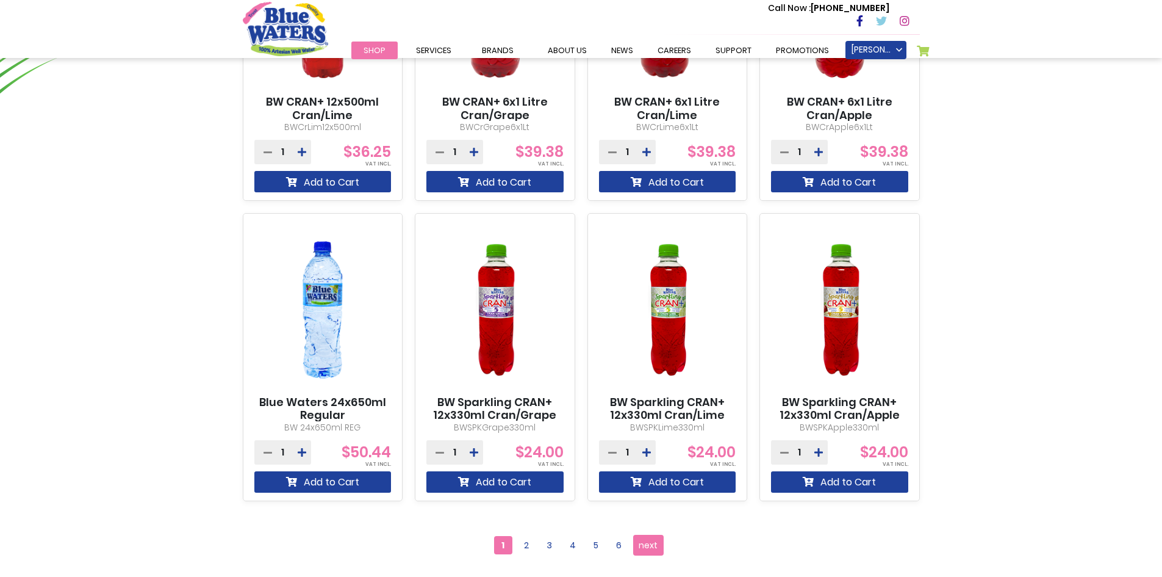
scroll to position [915, 0]
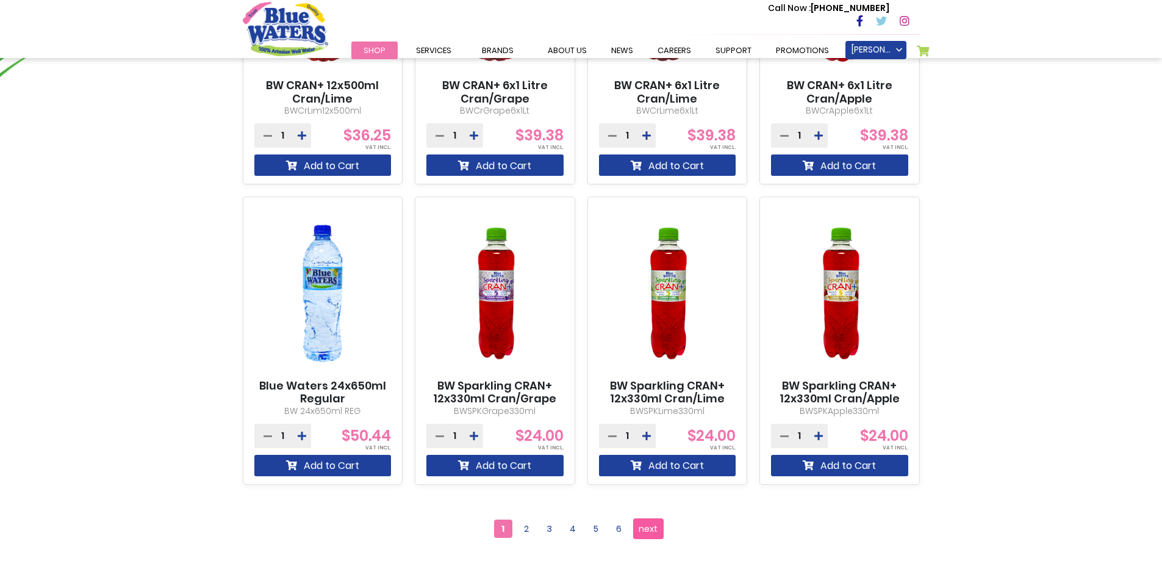
click at [650, 522] on span "next" at bounding box center [648, 528] width 19 height 18
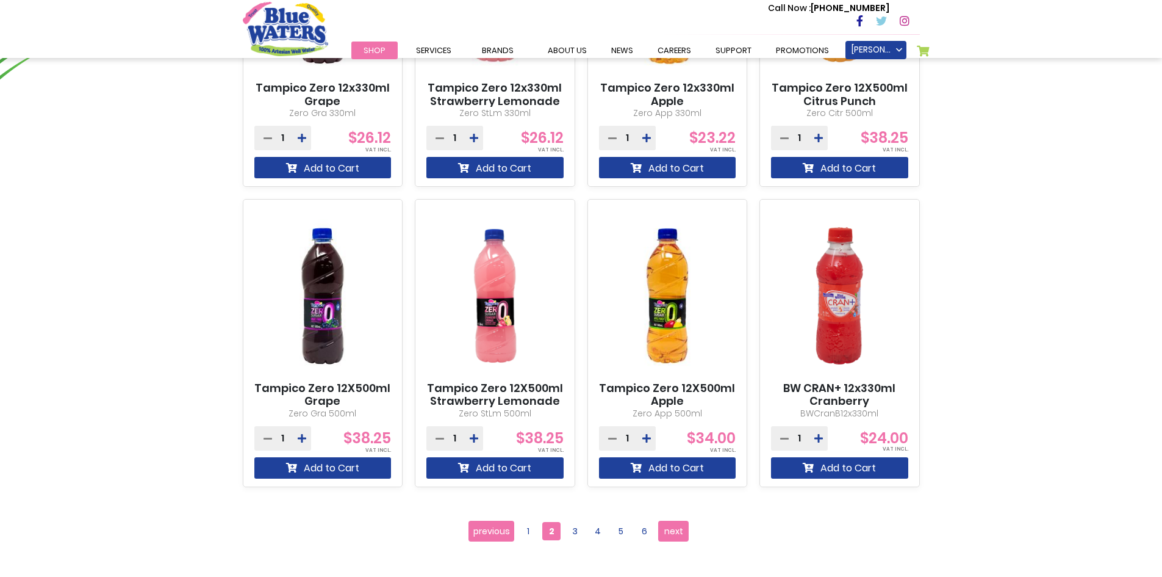
scroll to position [916, 0]
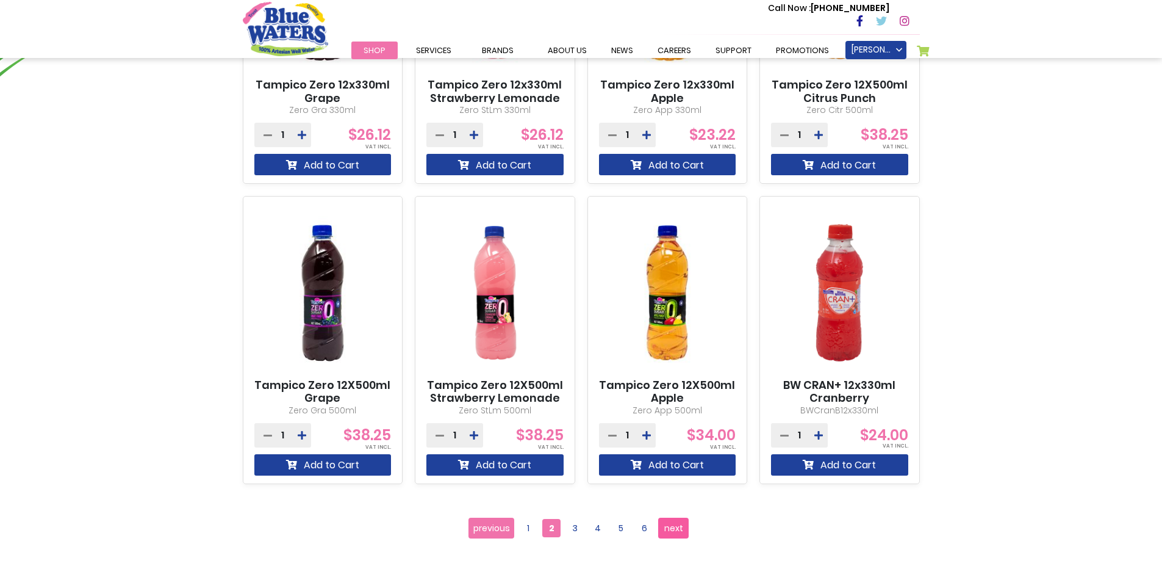
click at [670, 529] on span "next" at bounding box center [673, 528] width 19 height 18
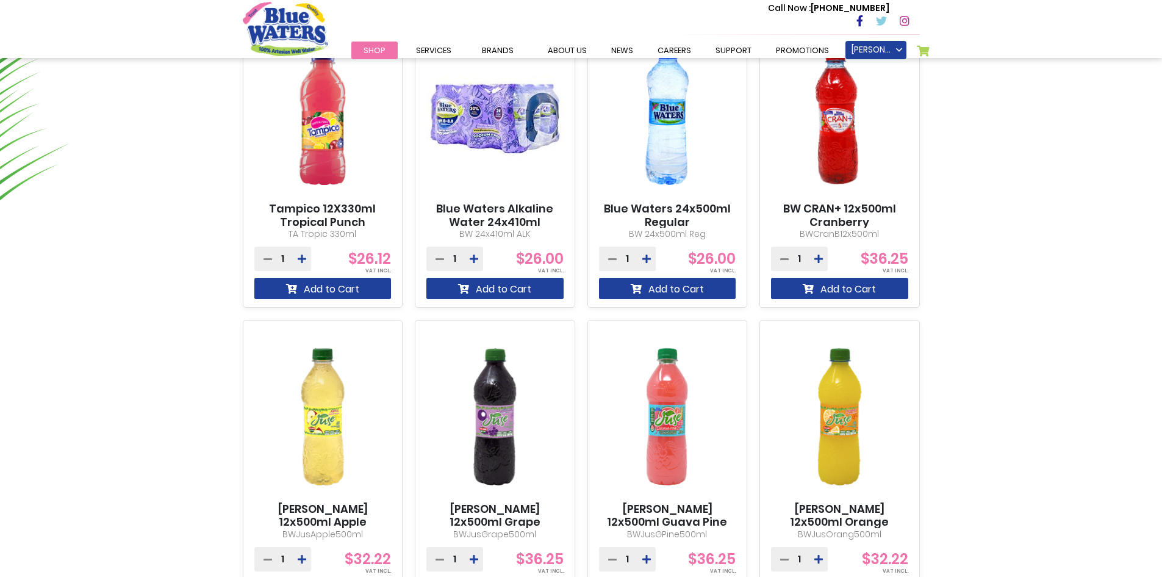
scroll to position [1038, 0]
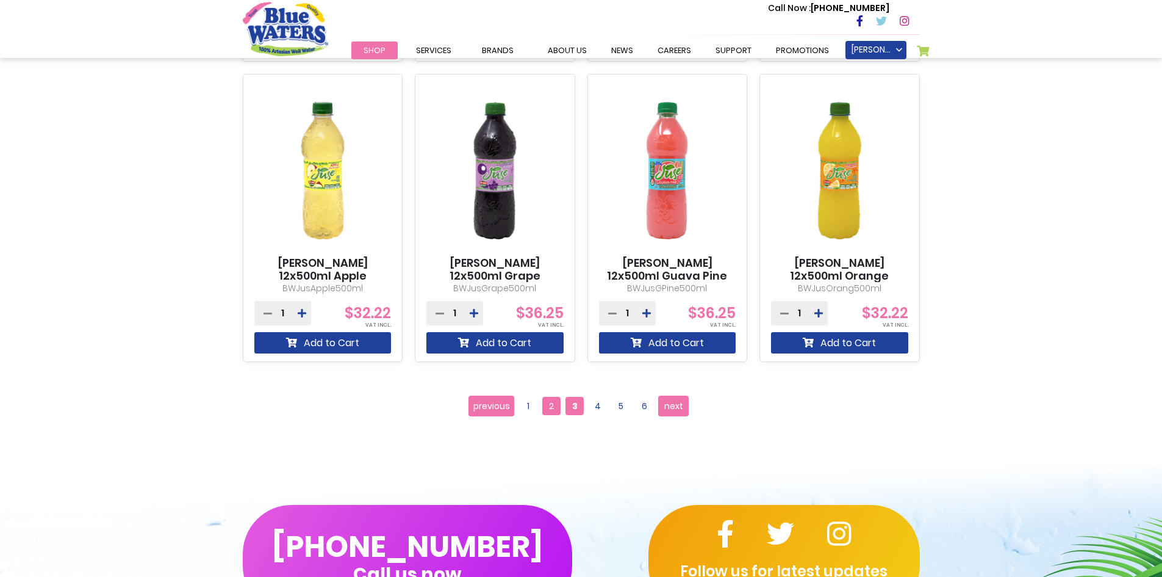
click at [550, 406] on span "2" at bounding box center [551, 406] width 18 height 18
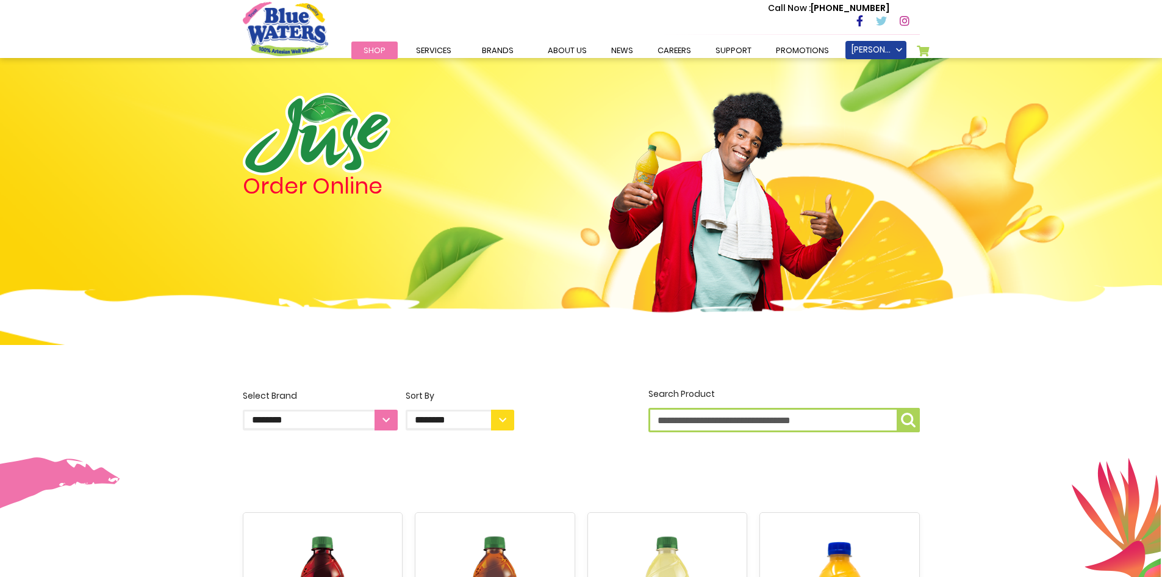
scroll to position [671, 0]
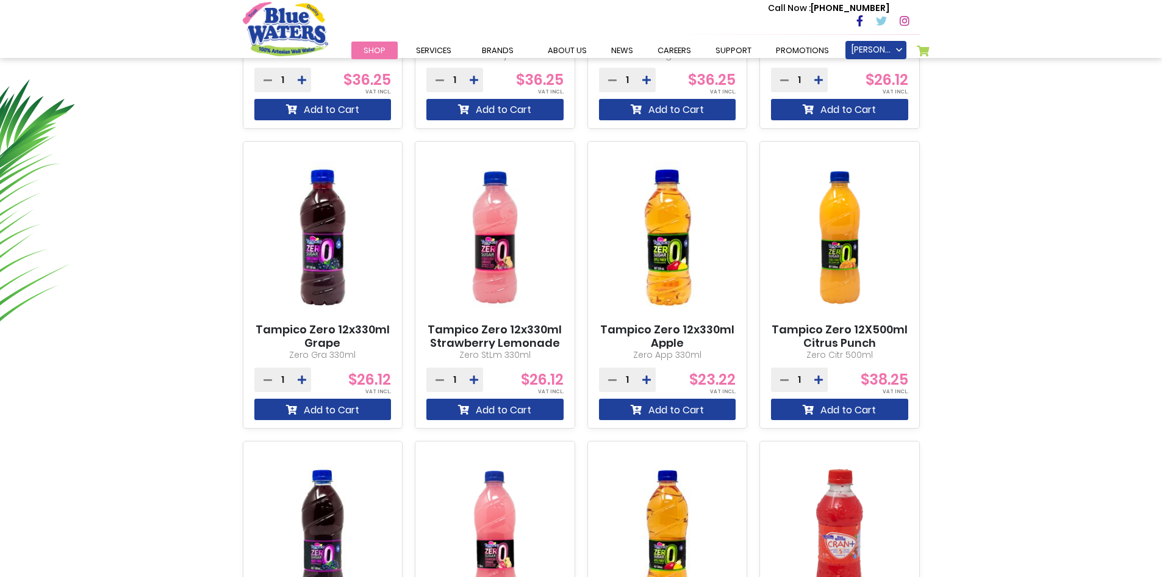
click at [492, 261] on img at bounding box center [494, 237] width 137 height 171
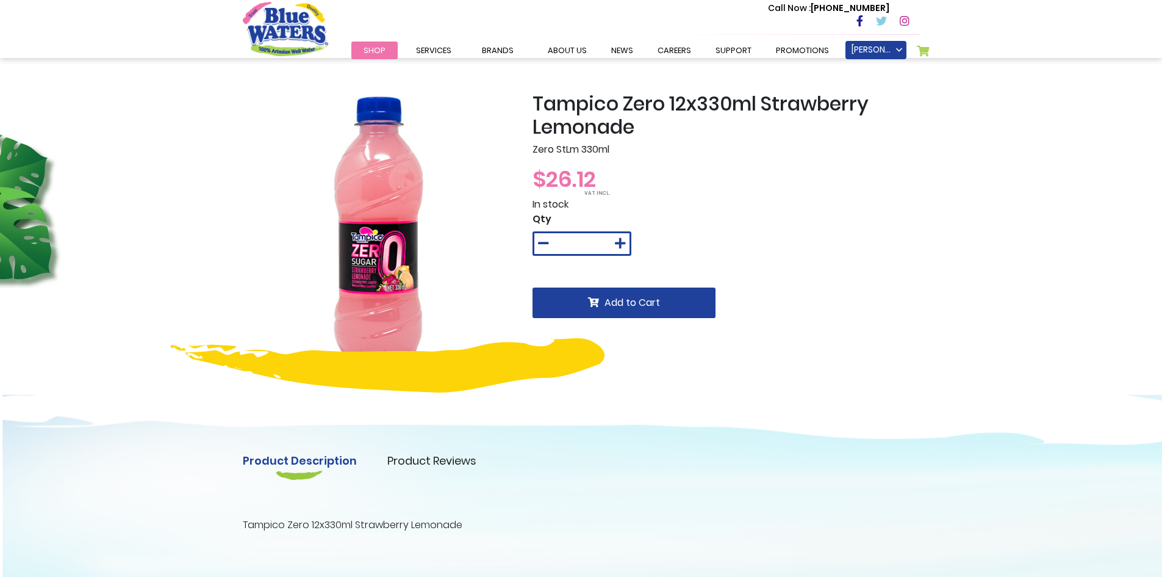
click at [356, 251] on img at bounding box center [379, 228] width 272 height 272
drag, startPoint x: 378, startPoint y: 249, endPoint x: 340, endPoint y: 258, distance: 38.3
click at [340, 258] on img at bounding box center [379, 228] width 272 height 272
drag, startPoint x: 401, startPoint y: 253, endPoint x: 331, endPoint y: 262, distance: 70.2
click at [331, 262] on img at bounding box center [379, 228] width 272 height 272
